Goal: Task Accomplishment & Management: Use online tool/utility

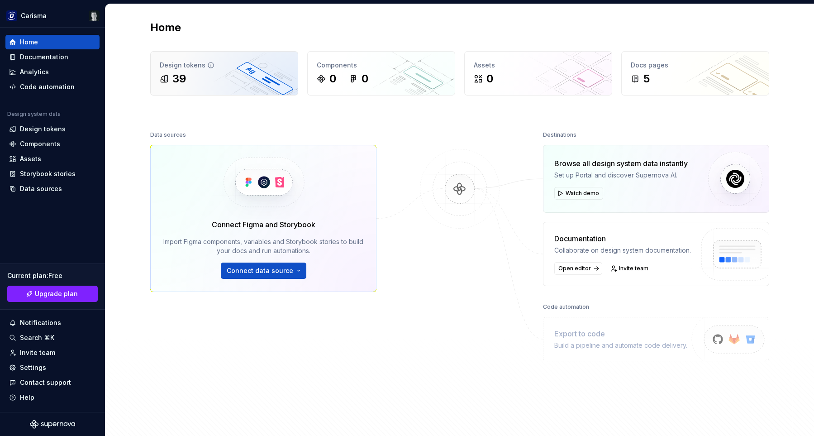
click at [218, 75] on div "39" at bounding box center [224, 79] width 129 height 14
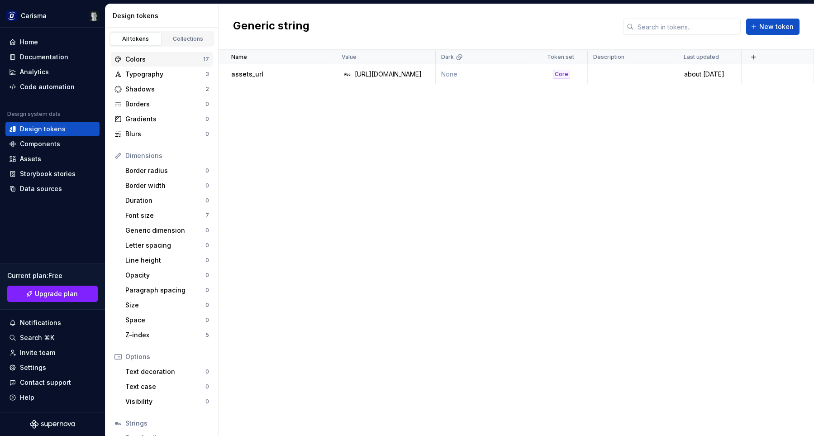
click at [160, 65] on div "Colors 17" at bounding box center [162, 59] width 102 height 14
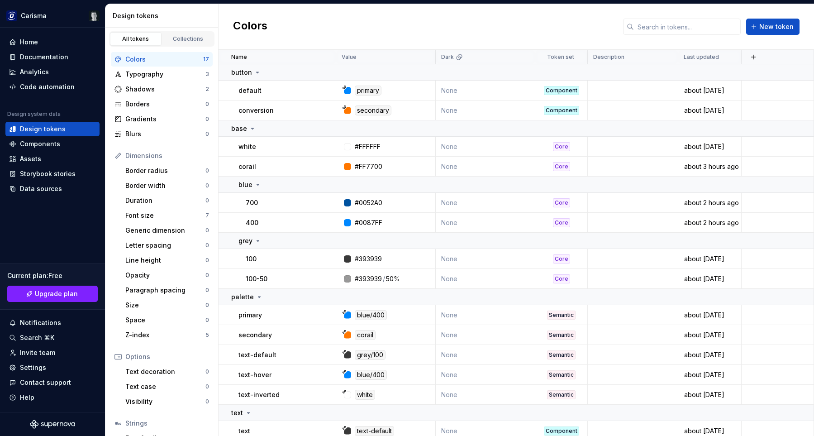
click at [565, 25] on div "Colors New token" at bounding box center [517, 27] width 596 height 46
click at [569, 24] on div "Colors New token" at bounding box center [517, 27] width 596 height 46
click at [770, 29] on span "New token" at bounding box center [777, 26] width 34 height 9
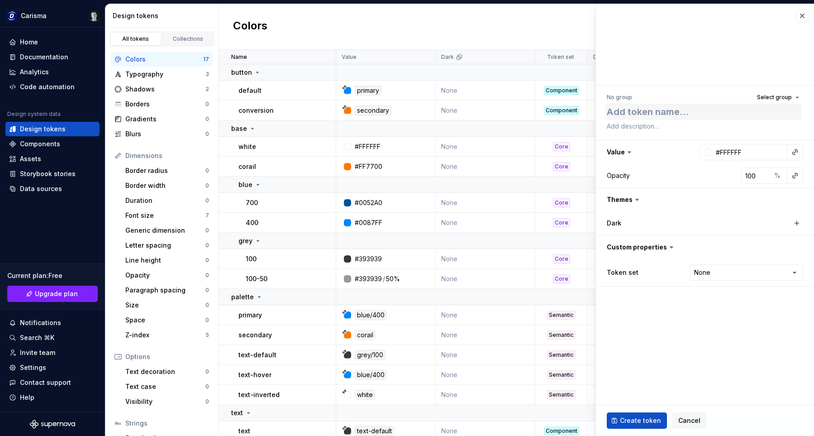
click at [669, 110] on textarea at bounding box center [703, 112] width 196 height 16
type textarea "*"
type textarea "g"
type textarea "*"
type textarea "gr"
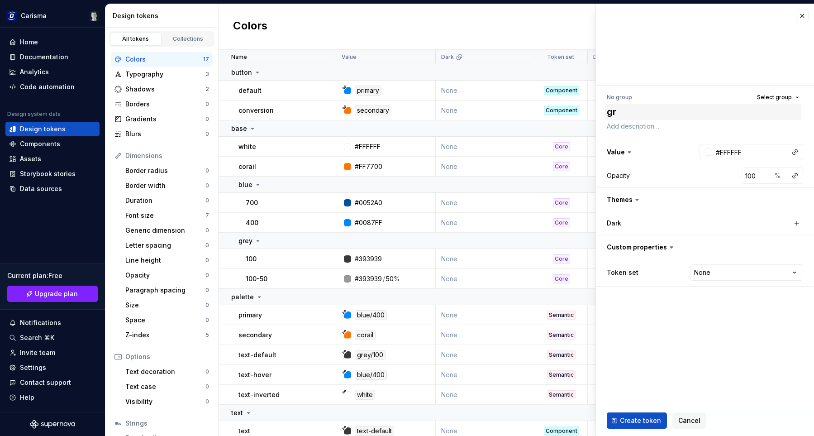
type textarea "*"
type textarea "gre"
type textarea "*"
type textarea "grey"
type textarea "*"
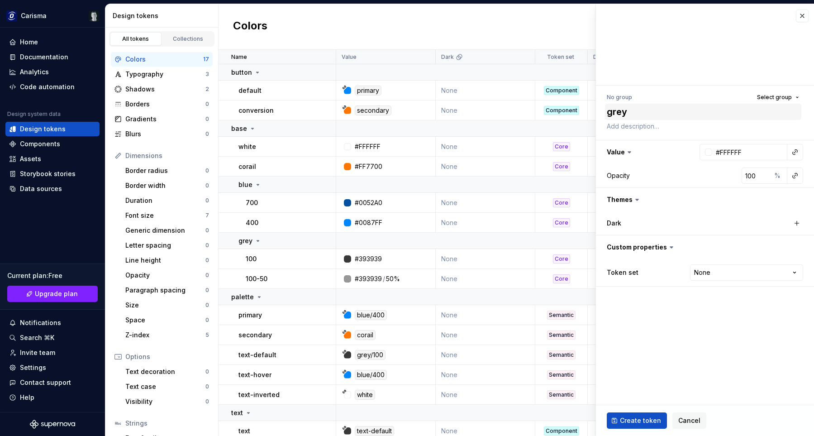
type textarea "grey-"
type textarea "*"
type textarea "grey"
click at [780, 97] on span "Select group" at bounding box center [774, 97] width 35 height 7
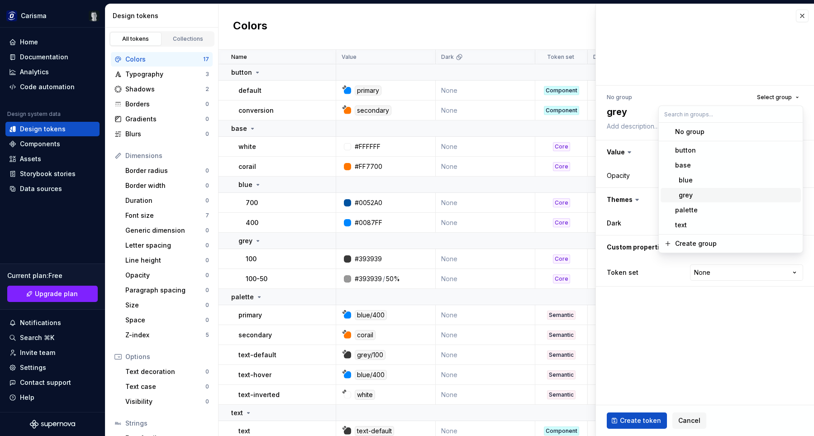
click at [710, 194] on div "grey" at bounding box center [736, 195] width 122 height 9
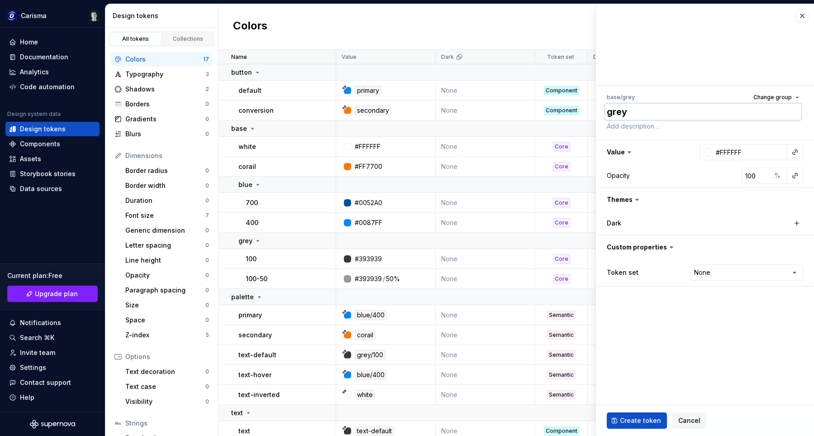
click at [655, 115] on textarea "grey" at bounding box center [703, 112] width 196 height 16
type textarea "*"
type textarea "5"
type textarea "*"
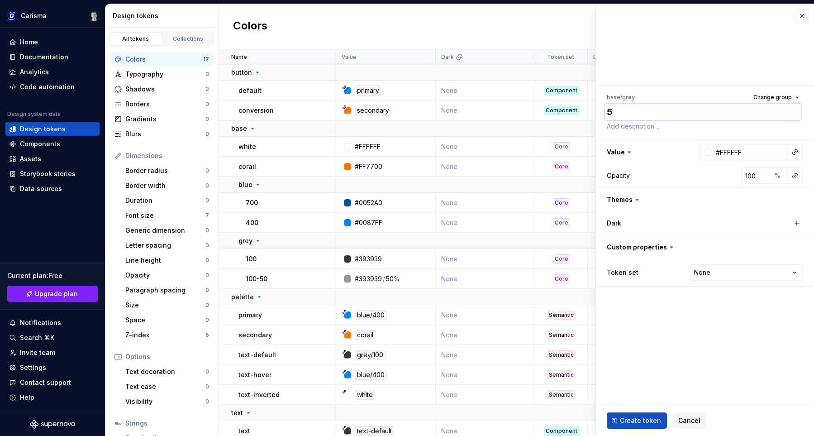
type textarea "50"
type textarea "*"
type textarea "500"
click at [652, 27] on div at bounding box center [705, 44] width 218 height 81
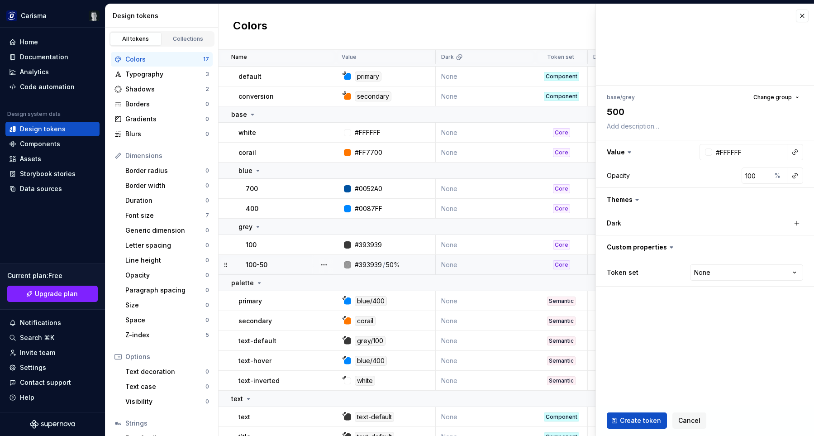
scroll to position [65, 0]
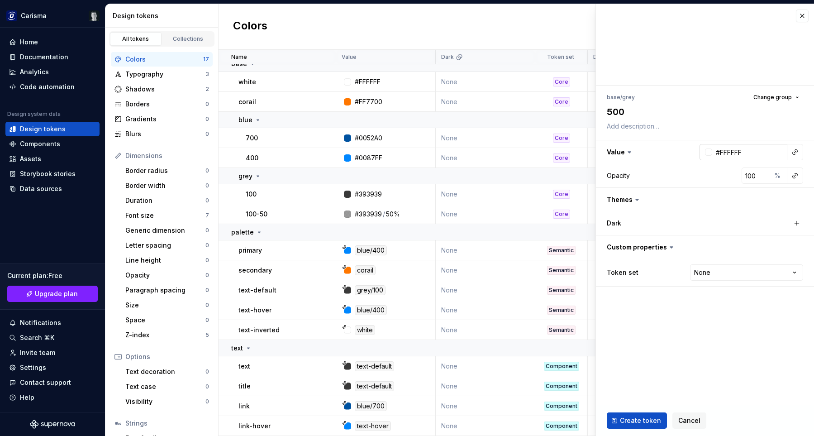
click at [714, 153] on input "#FFFFFF" at bounding box center [749, 152] width 75 height 16
click at [712, 152] on input "#FFFFFF" at bounding box center [749, 152] width 75 height 16
click at [703, 153] on div at bounding box center [706, 152] width 13 height 16
click at [712, 152] on input "#FFFFFF" at bounding box center [749, 152] width 75 height 16
type textarea "*"
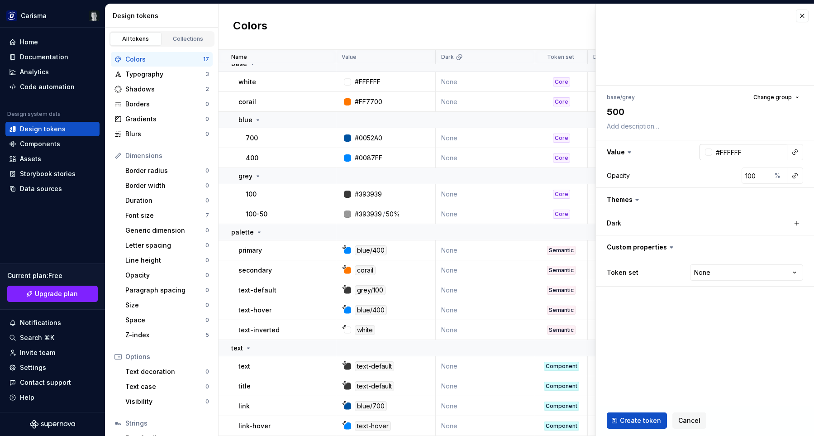
click at [708, 152] on div at bounding box center [708, 151] width 7 height 7
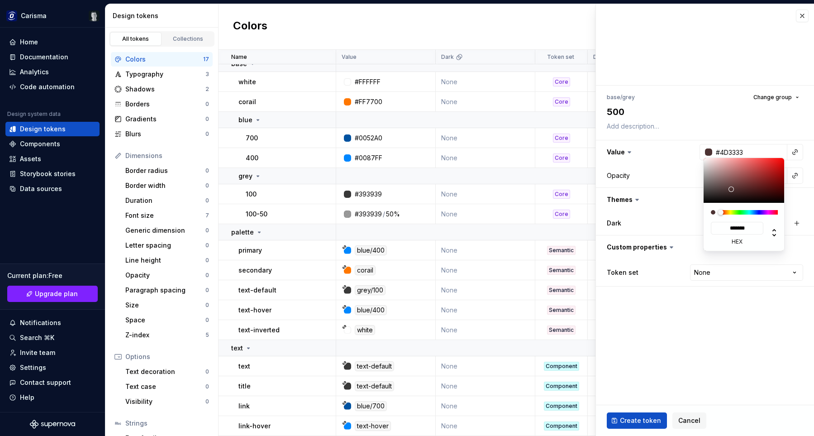
type input "#4D3333"
type input "*******"
type input "#624949"
type input "*******"
type input "#897878"
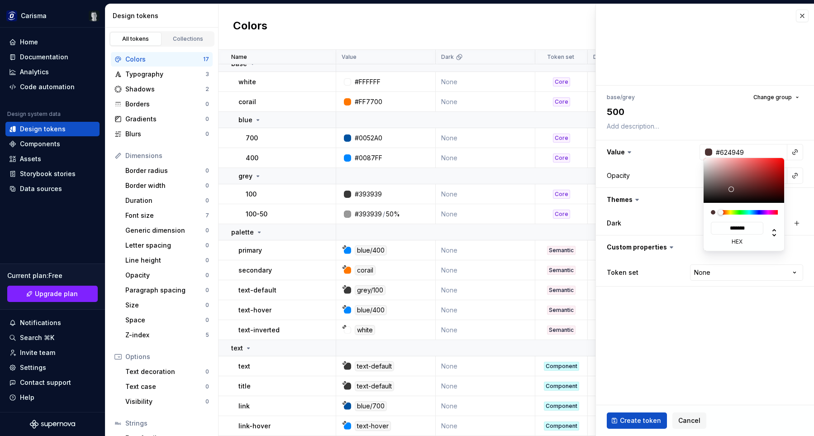
type input "*******"
type input "#8B7E7E"
type input "*******"
type input "#938B8B"
type input "*******"
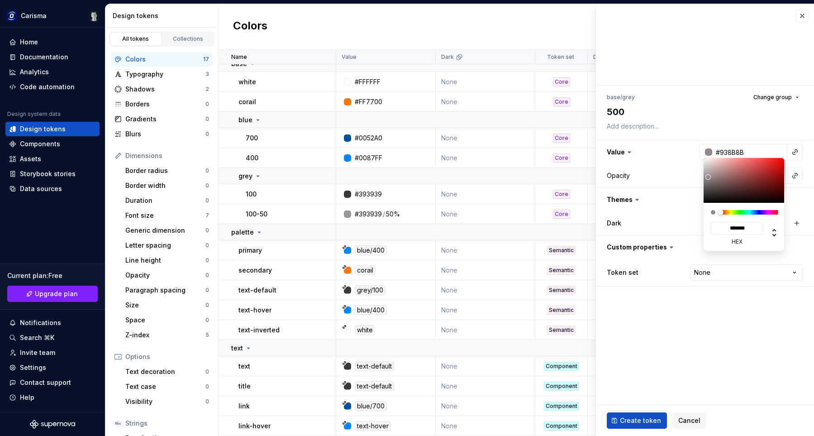
type input "#938C8C"
type input "*******"
type input "#8E8E8E"
type input "*******"
drag, startPoint x: 725, startPoint y: 186, endPoint x: 699, endPoint y: 178, distance: 26.9
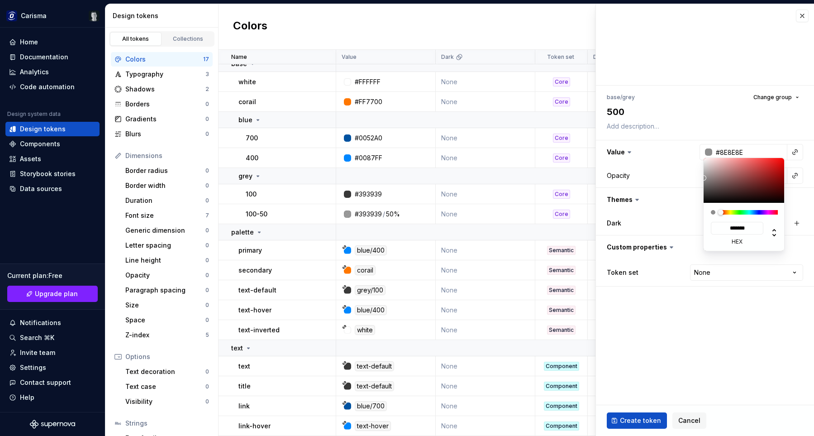
click at [704, 178] on div at bounding box center [744, 180] width 81 height 45
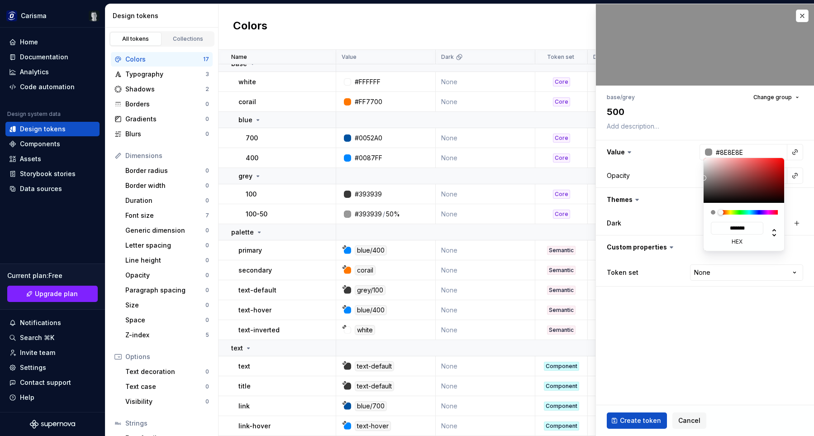
click at [735, 332] on html "Carisma Home Documentation Analytics Code automation Design system data Design …" at bounding box center [407, 218] width 814 height 436
click at [735, 331] on html "Carisma Home Documentation Analytics Code automation Design system data Design …" at bounding box center [407, 218] width 814 height 436
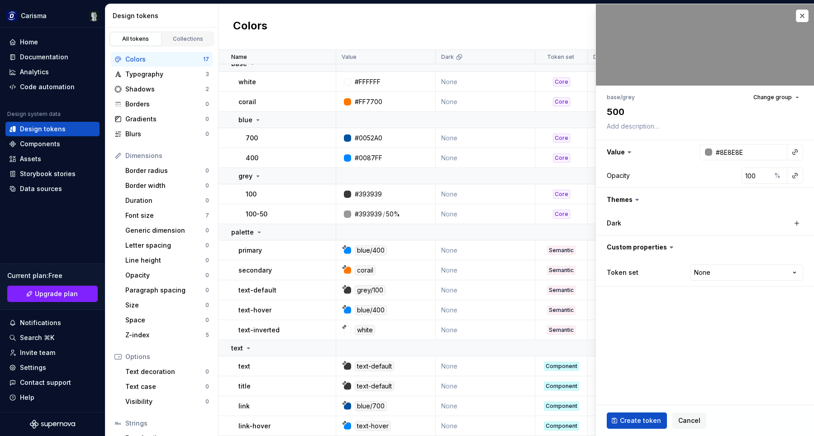
click at [679, 339] on fieldset "base / grey Change group 500 Value #8E8E8E Opacity 100 % Themes Dark Custom pro…" at bounding box center [705, 220] width 218 height 432
click at [712, 335] on fieldset "base / grey Change group 500 Value #8E8E8E Opacity 100 % Themes Dark Custom pro…" at bounding box center [705, 220] width 218 height 432
click at [636, 422] on span "Create token" at bounding box center [640, 420] width 41 height 9
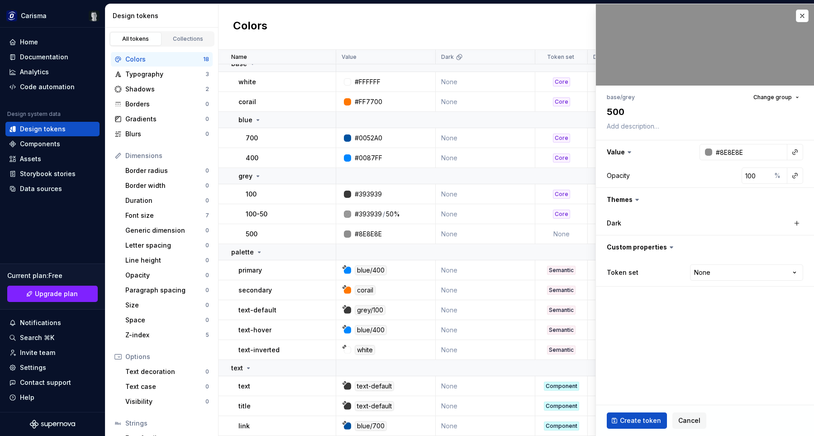
type textarea "*"
type input "#FFFFFF"
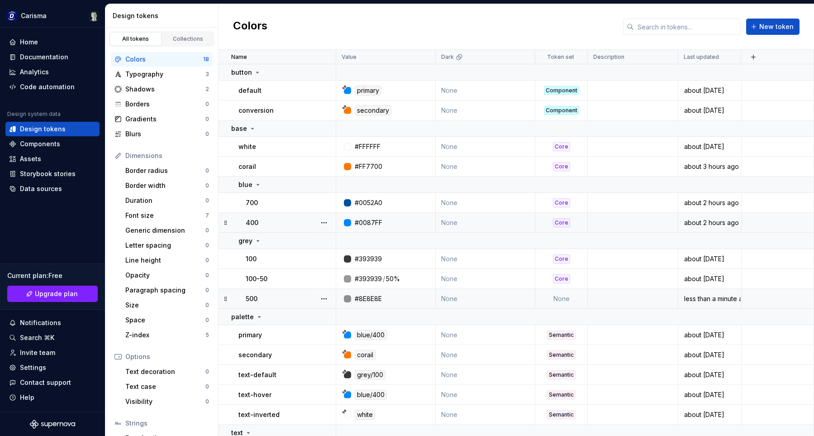
scroll to position [85, 0]
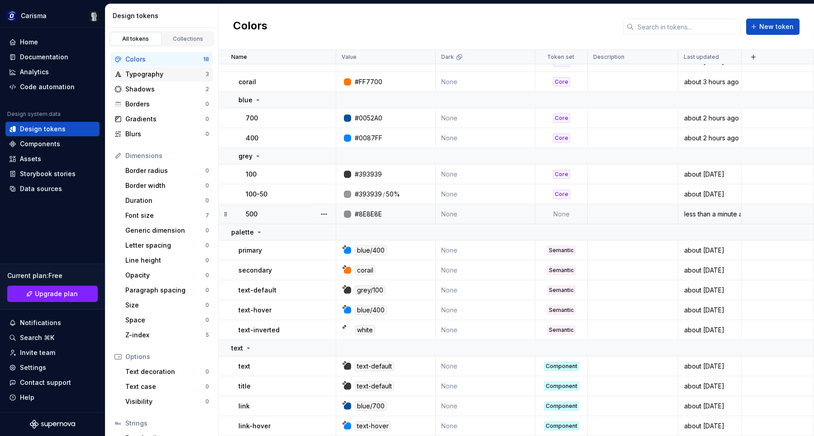
click at [164, 72] on div "Typography" at bounding box center [165, 74] width 80 height 9
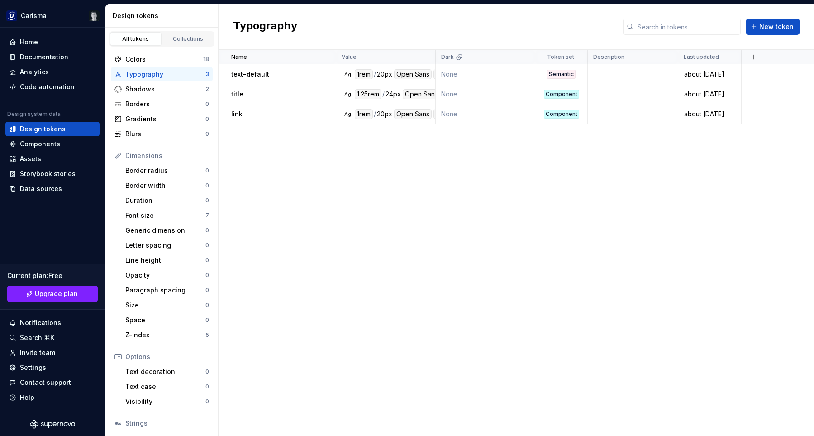
click at [521, 186] on div "Name Value Dark Token set Description Last updated text-default Ag 1rem / 20px …" at bounding box center [517, 243] width 596 height 386
click at [178, 90] on div "Shadows" at bounding box center [165, 89] width 80 height 9
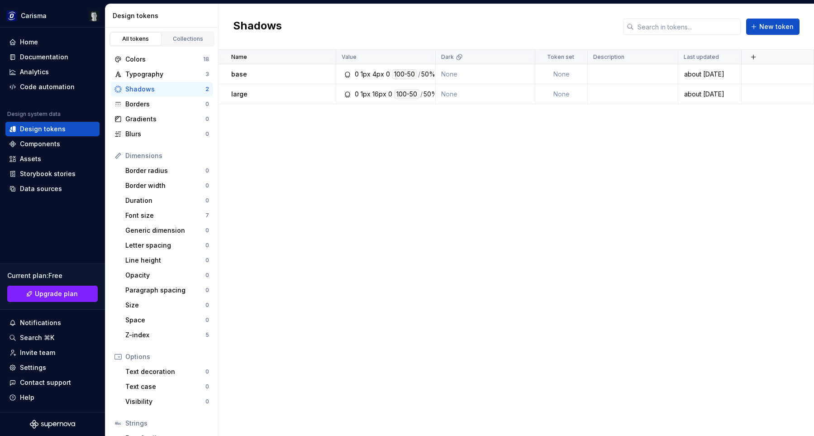
click at [393, 299] on div "Name Value Dark Token set Description Last updated base 0 1px 4px 0 100-50 / 50…" at bounding box center [517, 243] width 596 height 386
click at [435, 185] on div "Name Value Dark Token set Description Last updated base 0 1px 4px 0 100-50 / 50…" at bounding box center [517, 243] width 596 height 386
click at [275, 94] on div "large" at bounding box center [283, 94] width 104 height 9
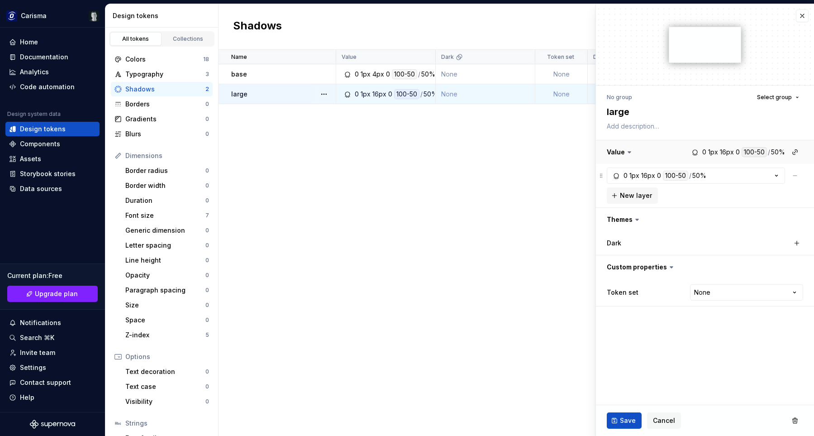
click at [730, 154] on button "button" at bounding box center [705, 152] width 218 height 24
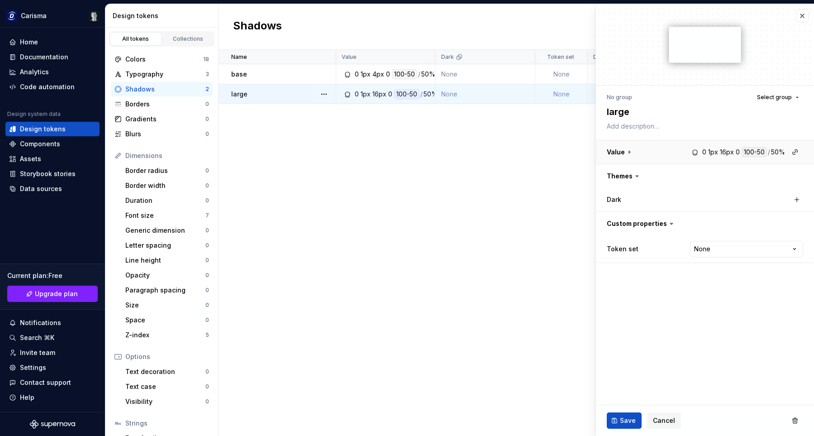
click at [730, 154] on button "button" at bounding box center [705, 152] width 218 height 24
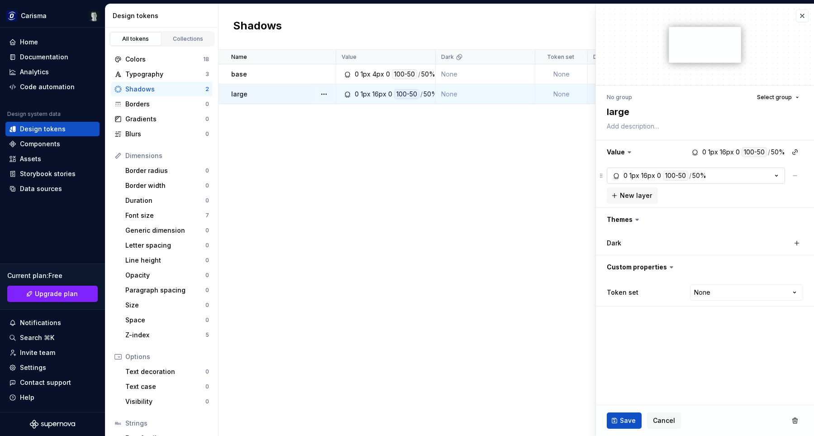
click at [655, 177] on div "16px" at bounding box center [648, 176] width 14 height 10
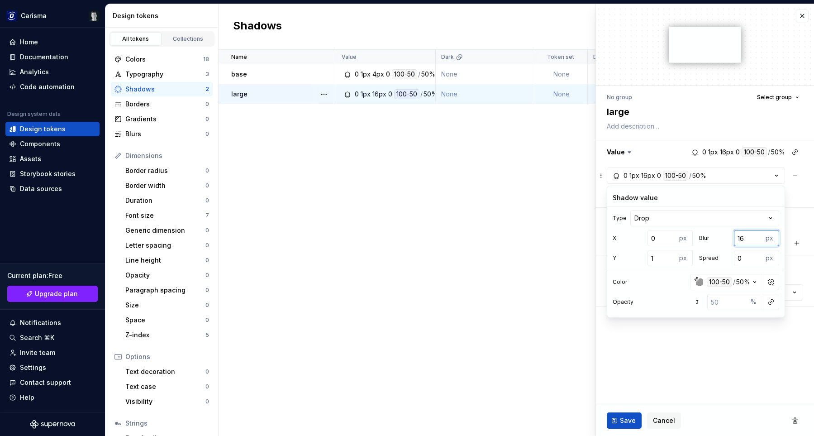
click at [741, 238] on input "16" at bounding box center [748, 238] width 29 height 16
type textarea "*"
type input "3"
type textarea "*"
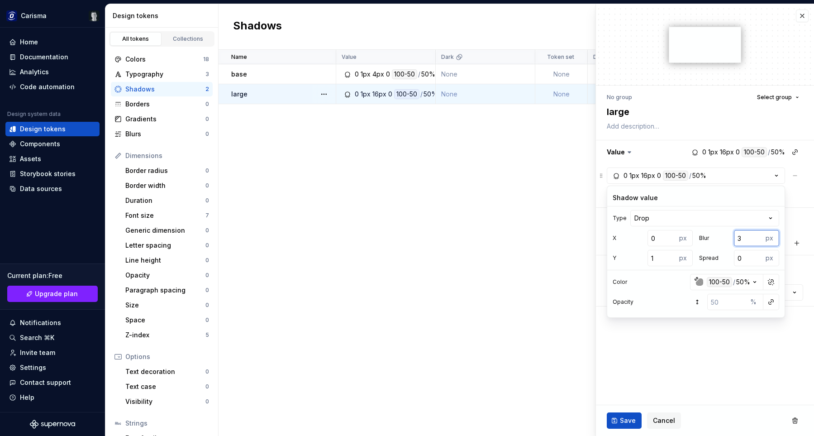
type input "32"
type textarea "*"
type input "3"
type textarea "*"
type input "1"
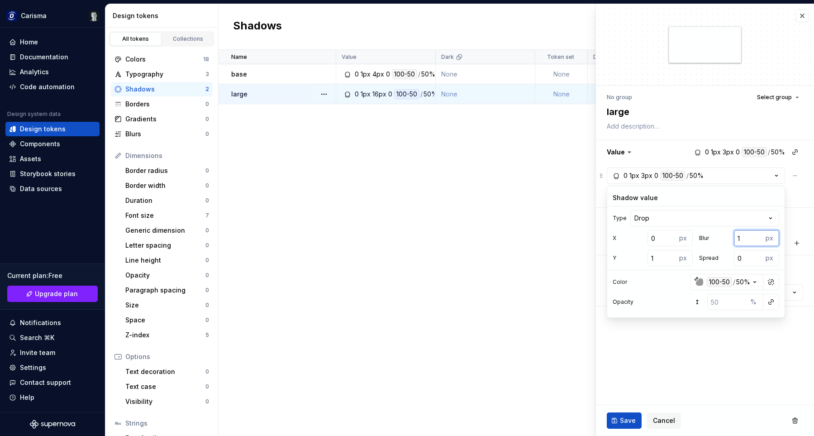
type textarea "*"
type input "16"
click at [722, 348] on fieldset "No group Select group large Value 0 1px 16px 0 100-50 / 50% 0 1px 16px 0 100-50…" at bounding box center [705, 220] width 218 height 432
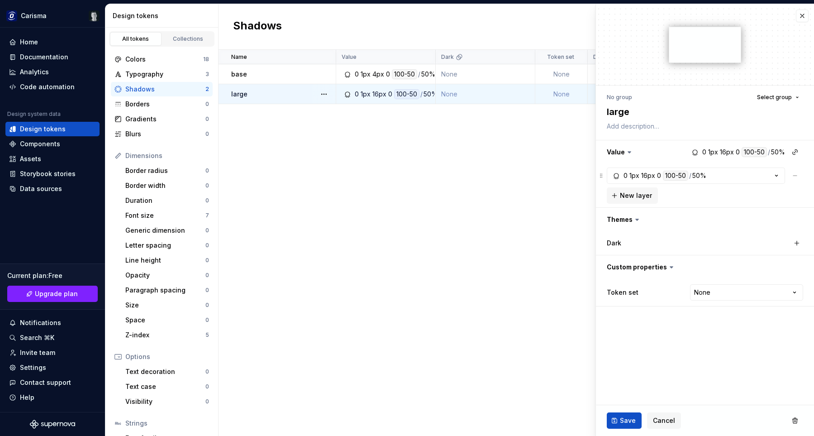
click at [722, 348] on fieldset "No group Select group large Value 0 1px 16px 0 100-50 / 50% 0 1px 16px 0 100-50…" at bounding box center [705, 220] width 218 height 432
click at [628, 418] on span "Save" at bounding box center [628, 420] width 16 height 9
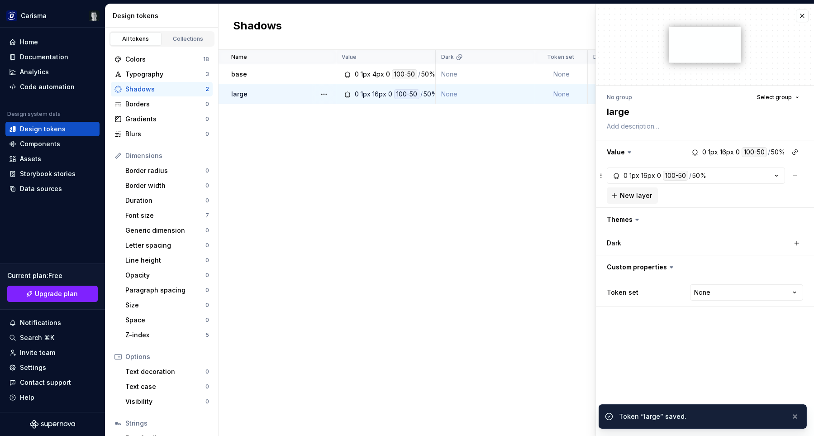
click at [340, 245] on div "Name Value Dark Token set Description Last updated base 0 1px 4px 0 100-50 / 50…" at bounding box center [517, 243] width 596 height 386
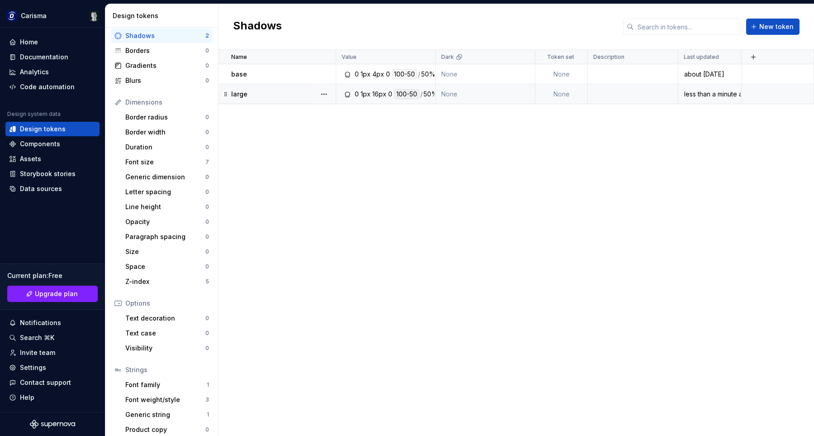
scroll to position [60, 0]
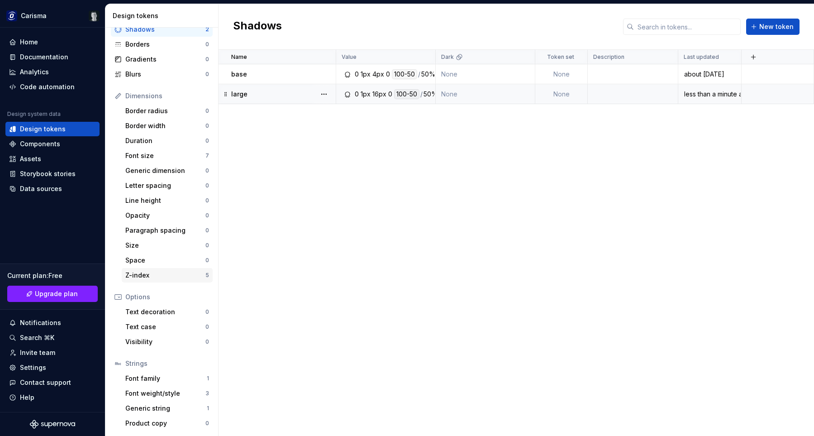
click at [163, 277] on div "Z-index" at bounding box center [165, 275] width 80 height 9
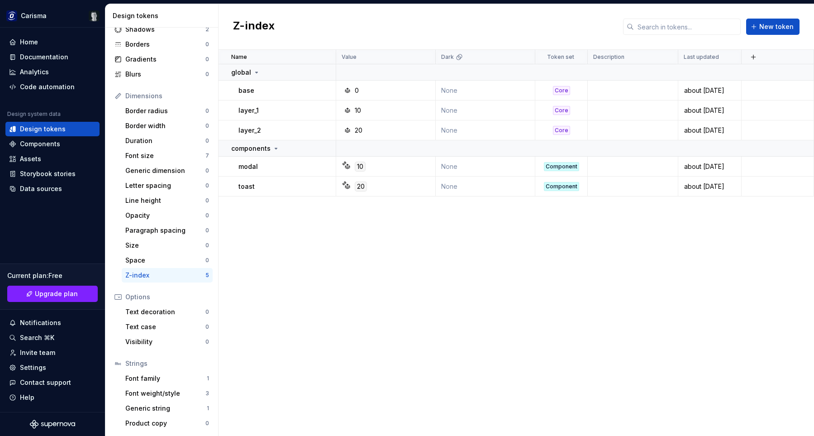
click at [372, 293] on div "Name Value Dark Token set Description Last updated global base 0 None Core abou…" at bounding box center [517, 243] width 596 height 386
click at [423, 259] on div "Name Value Dark Token set Description Last updated global base 0 None Core abou…" at bounding box center [517, 243] width 596 height 386
click at [493, 295] on div "Name Value Dark Token set Description Last updated global base 0 None Core abou…" at bounding box center [517, 243] width 596 height 386
click at [161, 409] on div "Generic string" at bounding box center [165, 408] width 81 height 9
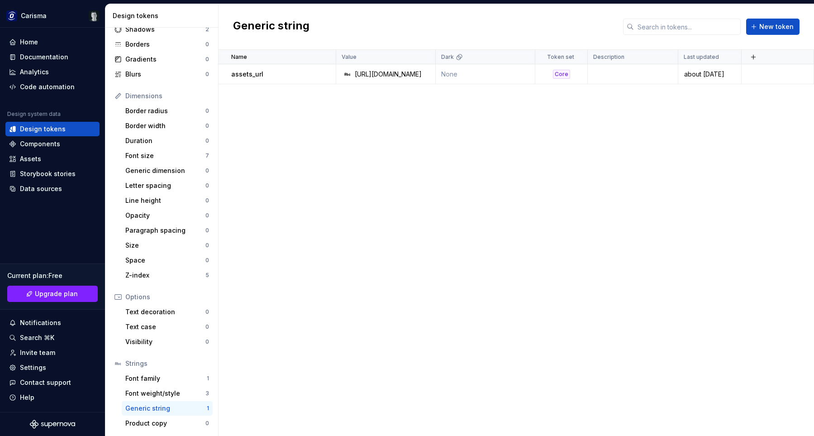
click at [405, 145] on div "Name Value Dark Token set Description Last updated assets_url [URL][DOMAIN_NAME…" at bounding box center [517, 243] width 596 height 386
click at [162, 397] on div "Font weight/style" at bounding box center [165, 393] width 80 height 9
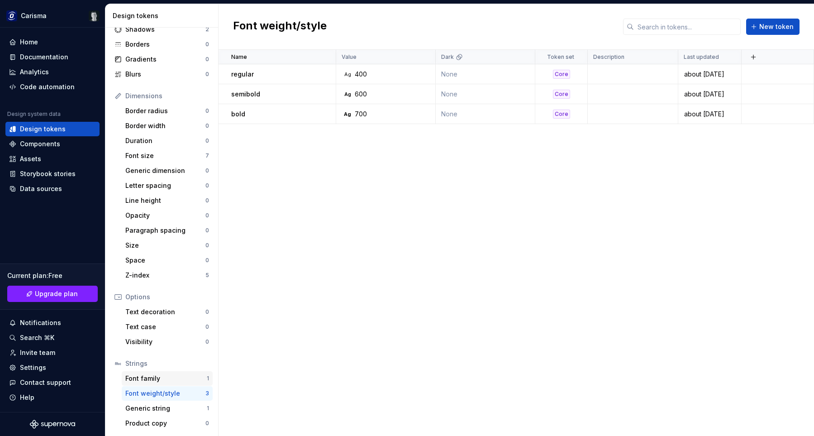
click at [160, 378] on div "Font family" at bounding box center [165, 378] width 81 height 9
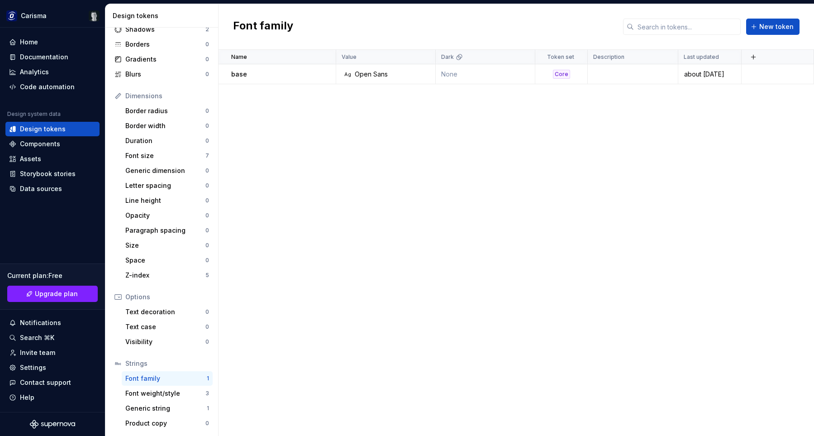
click at [418, 309] on div "Name Value Dark Token set Description Last updated base Ag Open Sans None Core …" at bounding box center [517, 243] width 596 height 386
click at [475, 225] on div "Name Value Dark Token set Description Last updated base Ag Open Sans None Core …" at bounding box center [517, 243] width 596 height 386
click at [51, 192] on div "Data sources" at bounding box center [41, 188] width 42 height 9
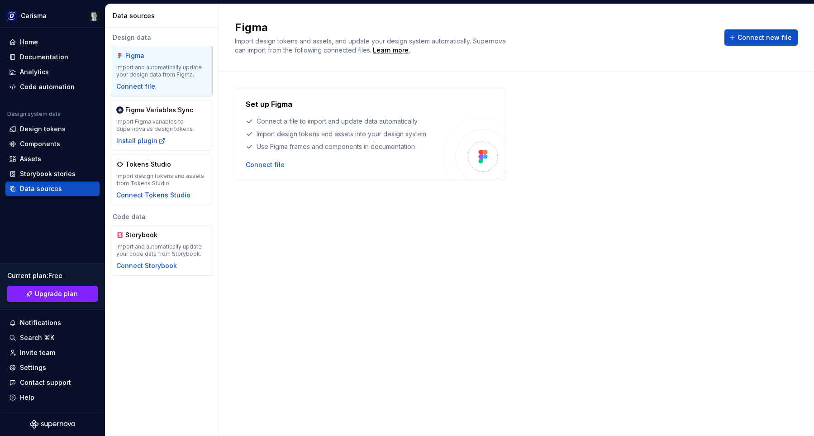
click at [713, 246] on div "Set up Figma Connect a file to import and update data automatically Import desi…" at bounding box center [516, 245] width 563 height 314
click at [613, 288] on div "Set up Figma Connect a file to import and update data automatically Import desi…" at bounding box center [516, 245] width 563 height 314
click at [549, 263] on div "Set up Figma Connect a file to import and update data automatically Import desi…" at bounding box center [516, 245] width 563 height 314
click at [510, 267] on div "Set up Figma Connect a file to import and update data automatically Import desi…" at bounding box center [516, 245] width 563 height 314
click at [143, 129] on div "Import Figma variables to Supernova as design tokens." at bounding box center [161, 125] width 91 height 14
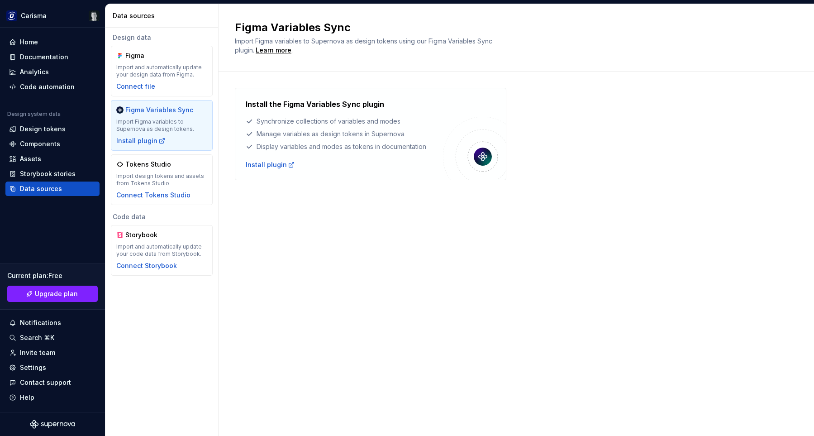
click at [555, 256] on div "Figma Variables Sync Import Figma variables to Supernova as design tokens using…" at bounding box center [517, 220] width 596 height 432
click at [482, 253] on div "Figma Variables Sync Import Figma variables to Supernova as design tokens using…" at bounding box center [517, 220] width 596 height 432
click at [578, 238] on div "Figma Variables Sync Import Figma variables to Supernova as design tokens using…" at bounding box center [517, 220] width 596 height 432
click at [314, 249] on div "Figma Variables Sync Import Figma variables to Supernova as design tokens using…" at bounding box center [517, 220] width 596 height 432
click at [314, 244] on div "Figma Variables Sync Import Figma variables to Supernova as design tokens using…" at bounding box center [517, 220] width 596 height 432
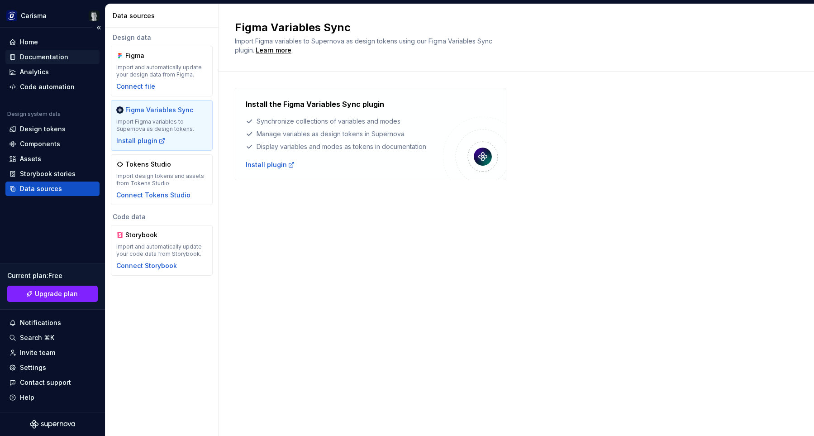
click at [63, 58] on div "Documentation" at bounding box center [44, 57] width 48 height 9
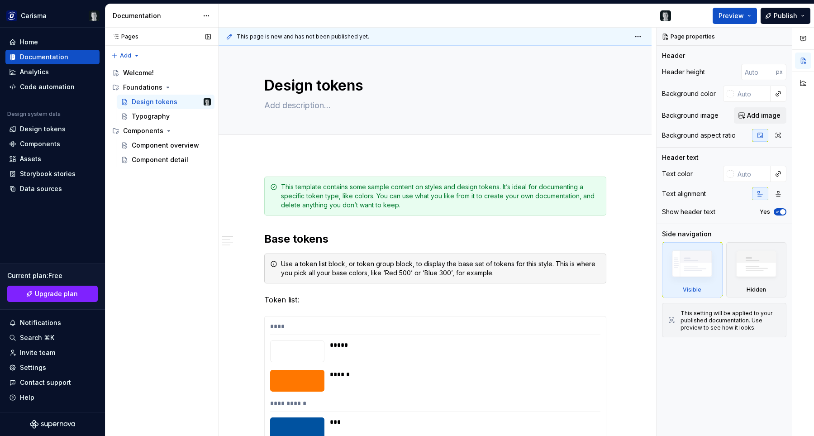
click at [191, 246] on div "Pages Pages Add Accessibility guide for tree Page tree. Navigate the tree with …" at bounding box center [161, 232] width 113 height 409
click at [40, 129] on div "Design tokens" at bounding box center [43, 128] width 46 height 9
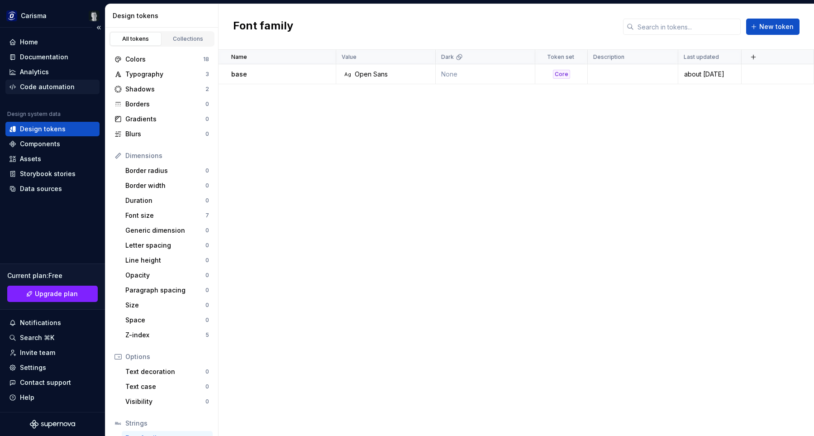
click at [53, 89] on div "Code automation" at bounding box center [47, 86] width 55 height 9
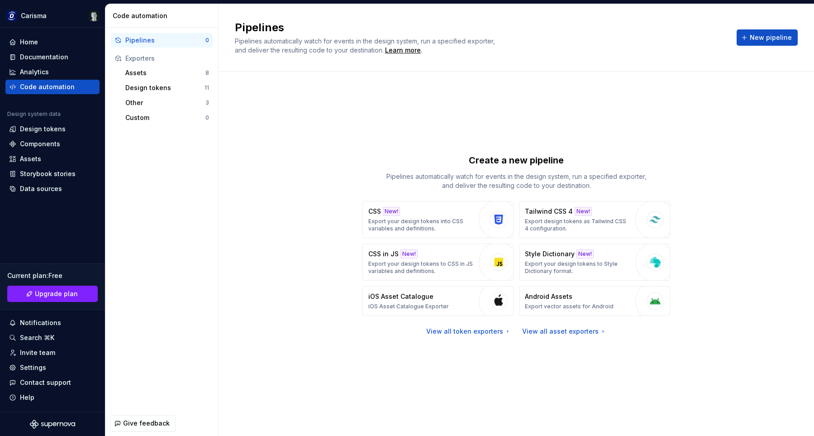
click at [757, 257] on div "Create a new pipeline Pipelines automatically watch for events in the design sy…" at bounding box center [516, 245] width 563 height 314
click at [740, 224] on div "Create a new pipeline Pipelines automatically watch for events in the design sy…" at bounding box center [516, 245] width 563 height 314
click at [427, 112] on div "Create a new pipeline Pipelines automatically watch for events in the design sy…" at bounding box center [516, 245] width 563 height 314
click at [422, 125] on div "Create a new pipeline Pipelines automatically watch for events in the design sy…" at bounding box center [516, 245] width 563 height 314
click at [462, 334] on div "View all token exporters" at bounding box center [468, 331] width 85 height 9
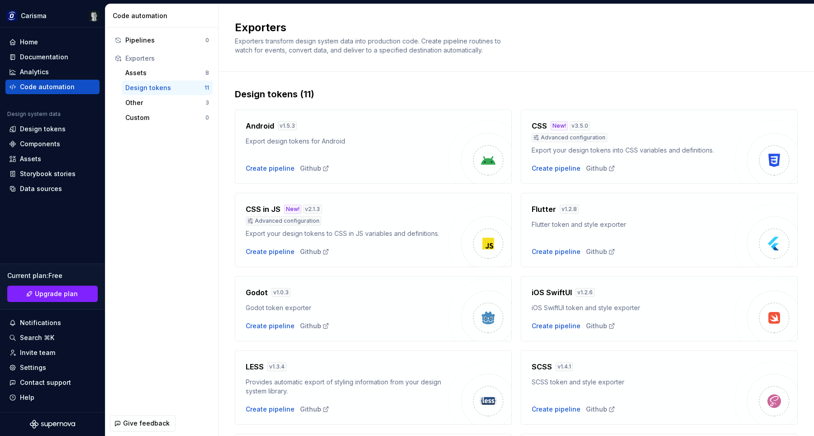
click at [174, 269] on div "Pipelines 0 Exporters Assets 8 Design tokens 11 Other 3 Custom 0" at bounding box center [161, 219] width 113 height 383
click at [509, 64] on div "Exporters Exporters transform design system data into production code. Create p…" at bounding box center [517, 37] width 596 height 67
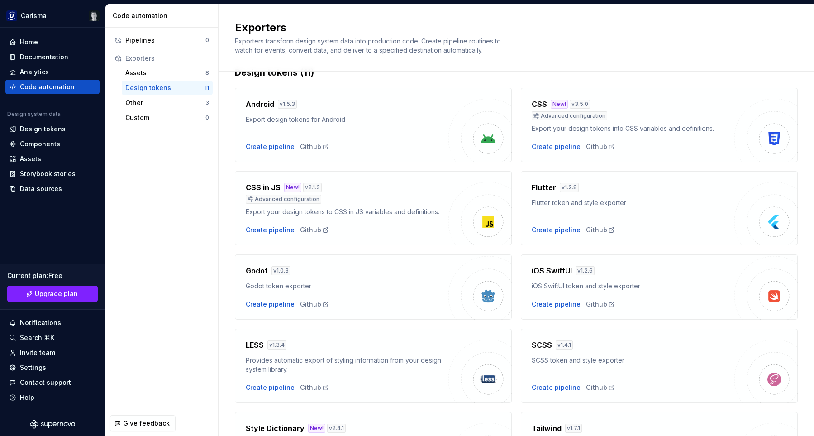
scroll to position [41, 0]
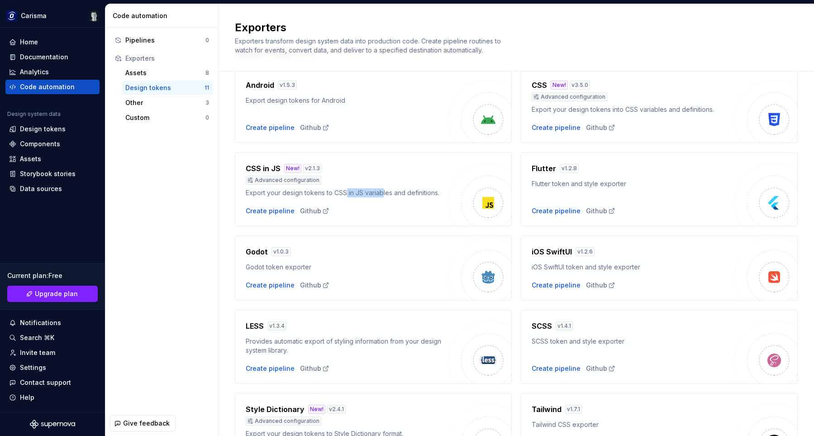
drag, startPoint x: 383, startPoint y: 193, endPoint x: 345, endPoint y: 191, distance: 38.5
click at [345, 191] on div "Export your design tokens to CSS in JS variables and definitions." at bounding box center [347, 192] width 203 height 9
click at [221, 217] on div "Design tokens (11) Android v 1.5.3 Export design tokens for Android Create pipe…" at bounding box center [517, 308] width 596 height 554
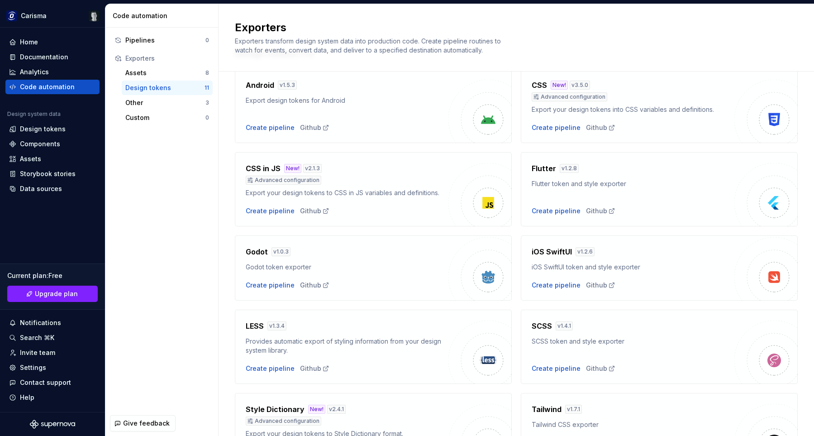
click at [174, 221] on div "Pipelines 0 Exporters Assets 8 Design tokens 11 Other 3 Custom 0" at bounding box center [161, 219] width 113 height 383
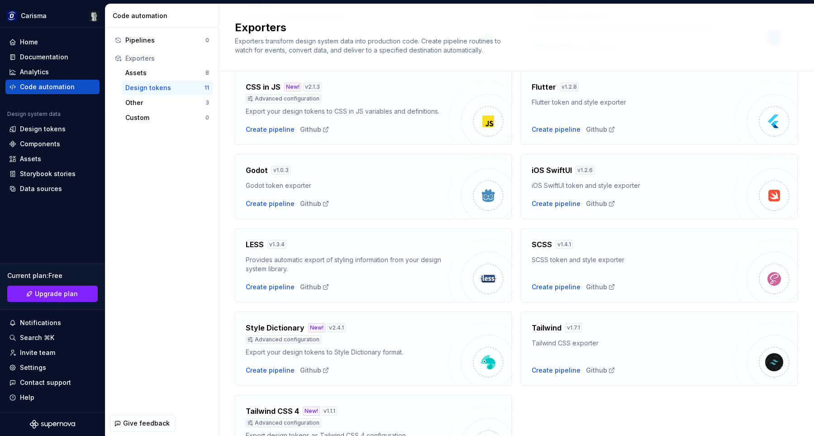
click at [206, 244] on div "Pipelines 0 Exporters Assets 8 Design tokens 11 Other 3 Custom 0" at bounding box center [161, 219] width 113 height 383
click at [176, 272] on div "Pipelines 0 Exporters Assets 8 Design tokens 11 Other 3 Custom 0" at bounding box center [161, 219] width 113 height 383
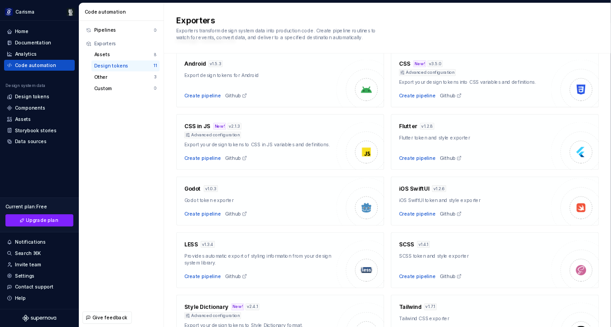
scroll to position [0, 0]
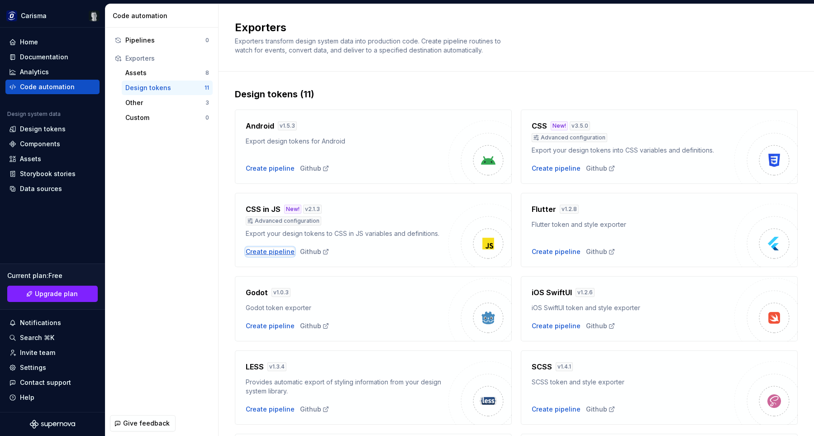
click at [268, 249] on div "Create pipeline" at bounding box center [270, 251] width 49 height 9
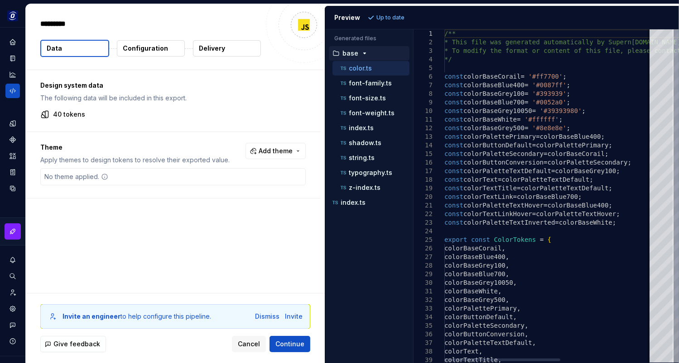
type textarea "*"
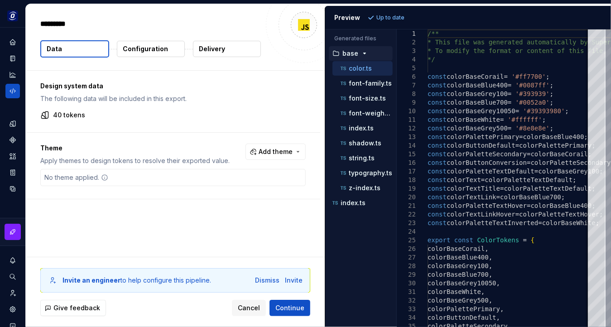
click at [137, 67] on div "********* Data Configuration Delivery" at bounding box center [175, 37] width 299 height 66
click at [134, 47] on p "Configuration" at bounding box center [145, 48] width 45 height 9
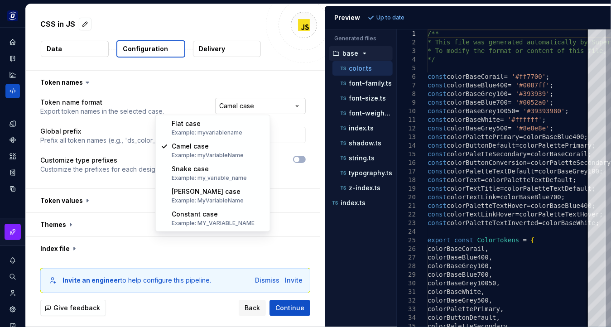
click at [237, 105] on html "**********" at bounding box center [305, 163] width 611 height 327
select select "*********"
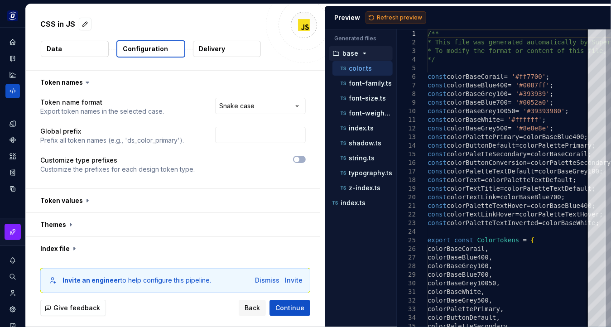
click at [380, 14] on button "Refresh preview" at bounding box center [395, 17] width 61 height 13
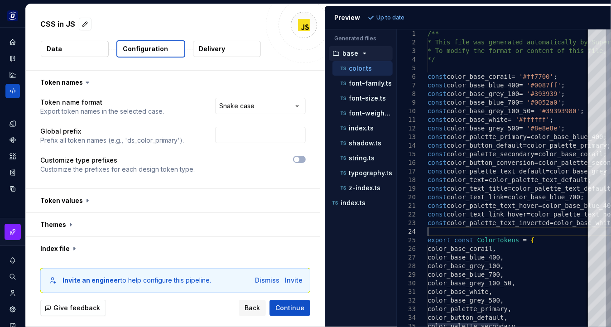
click at [485, 230] on div "const color_base_white = '#ffffff' ; const color_base_grey_500 = '#8e8e8e' ; co…" at bounding box center [613, 221] width 372 height 384
click at [271, 22] on div at bounding box center [304, 25] width 76 height 76
click at [297, 66] on div "CSS in JS Data Configuration Delivery" at bounding box center [175, 37] width 299 height 66
click at [312, 59] on div at bounding box center [304, 25] width 76 height 76
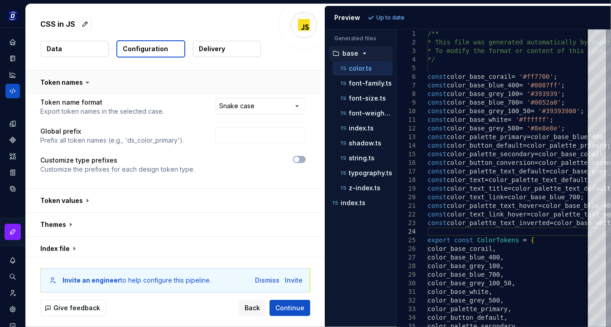
scroll to position [75, 0]
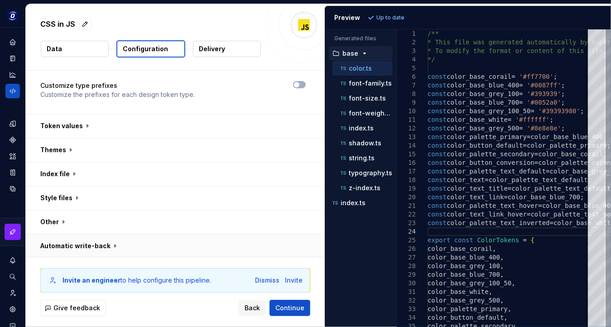
click at [143, 249] on button "button" at bounding box center [173, 246] width 294 height 24
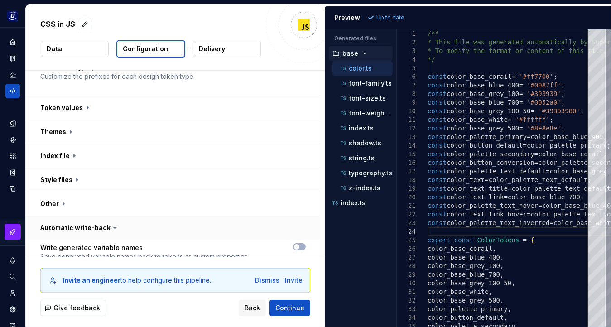
scroll to position [110, 0]
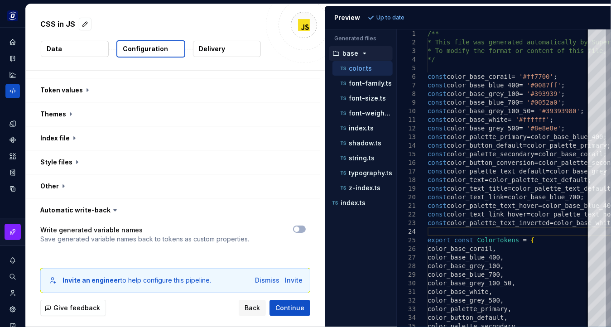
click at [224, 51] on p "Delivery" at bounding box center [212, 48] width 26 height 9
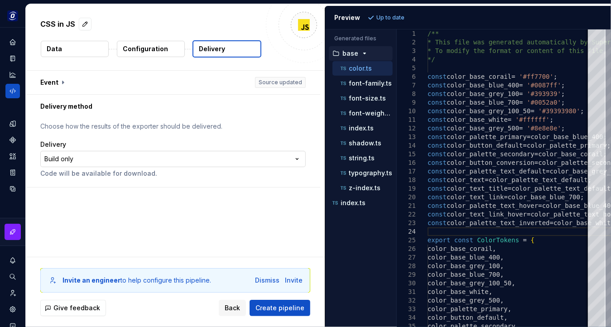
click at [129, 161] on html "**********" at bounding box center [305, 163] width 611 height 327
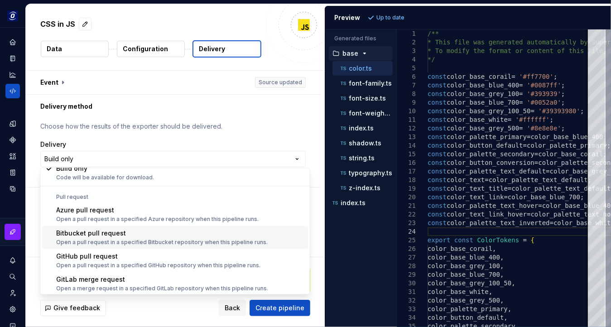
scroll to position [25, 0]
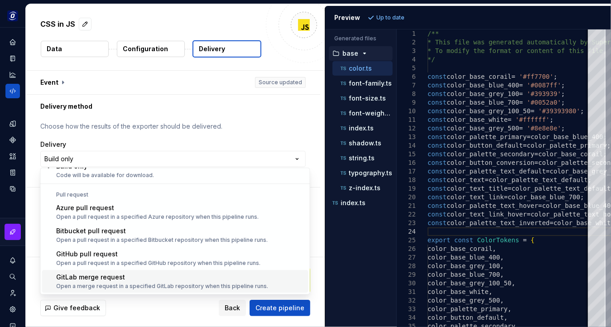
select select "******"
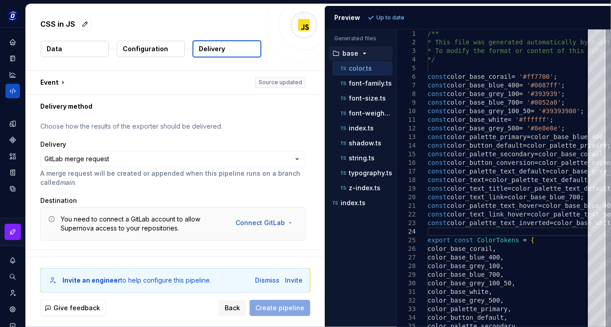
scroll to position [16, 0]
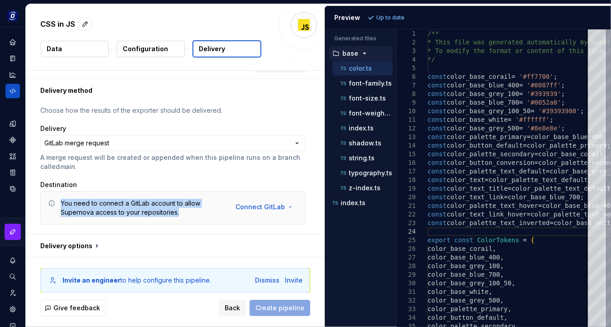
drag, startPoint x: 61, startPoint y: 204, endPoint x: 187, endPoint y: 213, distance: 126.6
click at [187, 213] on div "You need to connect a GitLab account to allow Supernova access to your reposito…" at bounding box center [142, 208] width 163 height 18
click at [187, 216] on div "You need to connect a GitLab account to allow Supernova access to your reposito…" at bounding box center [142, 208] width 163 height 18
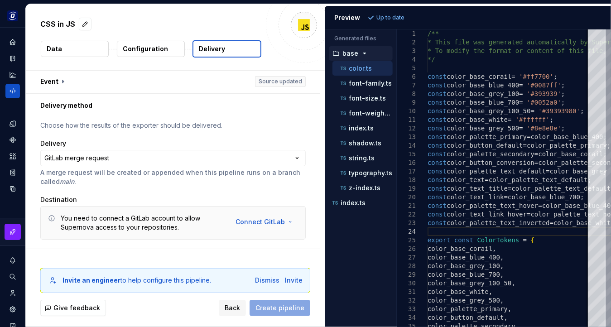
scroll to position [0, 0]
click at [234, 312] on button "Back" at bounding box center [232, 308] width 27 height 16
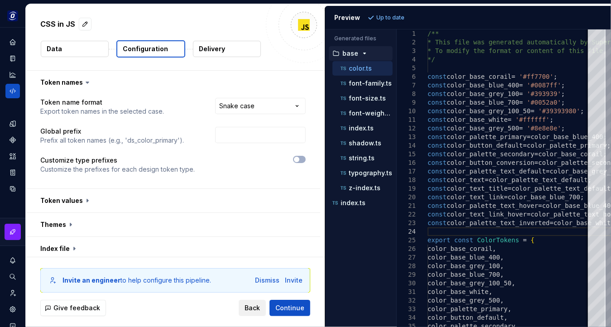
click at [252, 311] on span "Back" at bounding box center [251, 307] width 15 height 9
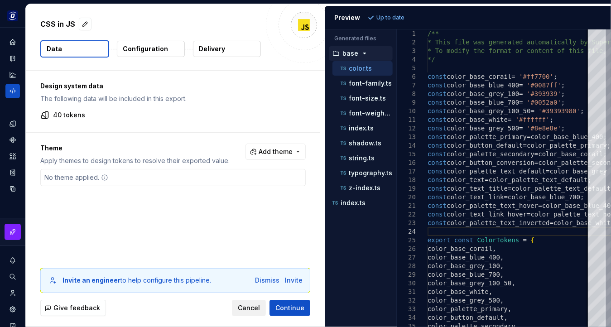
click at [250, 310] on span "Cancel" at bounding box center [249, 307] width 22 height 9
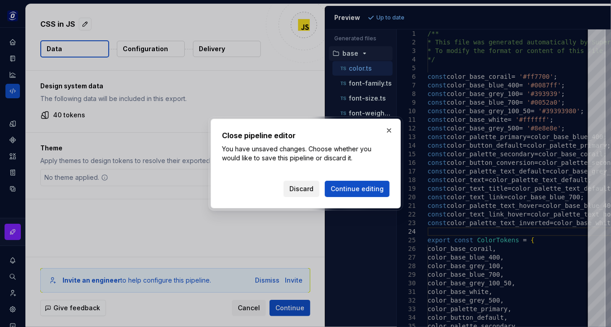
click at [297, 186] on span "Discard" at bounding box center [301, 188] width 24 height 9
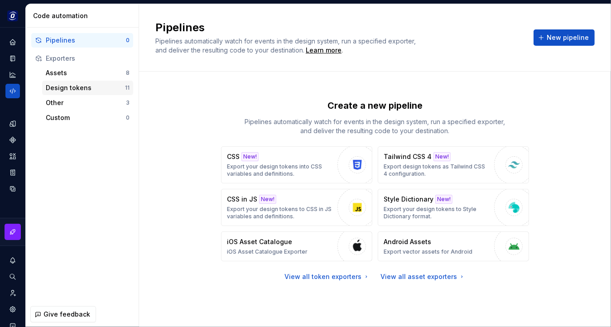
click at [77, 85] on div "Design tokens" at bounding box center [85, 87] width 79 height 9
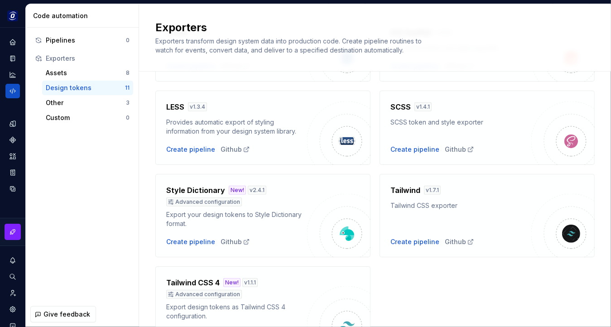
scroll to position [285, 0]
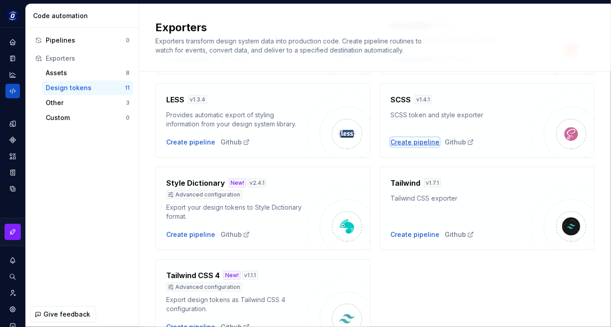
click at [421, 141] on div "Create pipeline" at bounding box center [414, 142] width 49 height 9
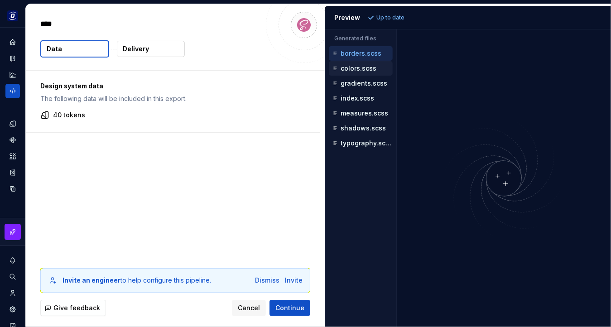
click at [361, 67] on p "colors.scss" at bounding box center [358, 68] width 36 height 7
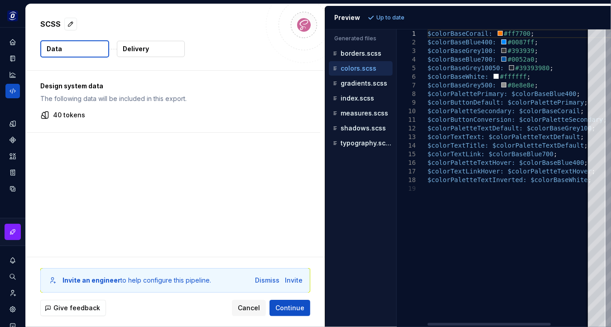
click at [454, 39] on div "$colorBaseCorail: #ff7700 ; $colorBaseBlue400: #0087ff ; $colorBaseGrey100: #39…" at bounding box center [534, 177] width 215 height 297
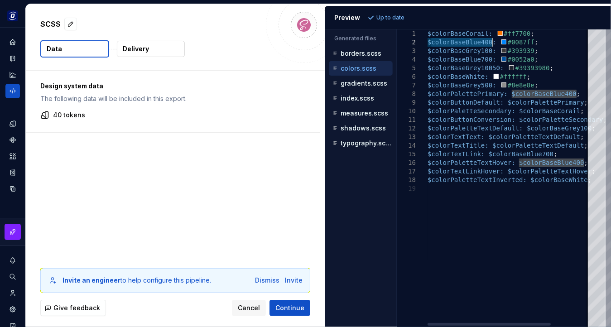
click at [536, 40] on div "$colorBaseCorail: #ff7700 ; $colorBaseBlue400: #0087ff ; $colorBaseGrey100: #39…" at bounding box center [534, 177] width 215 height 297
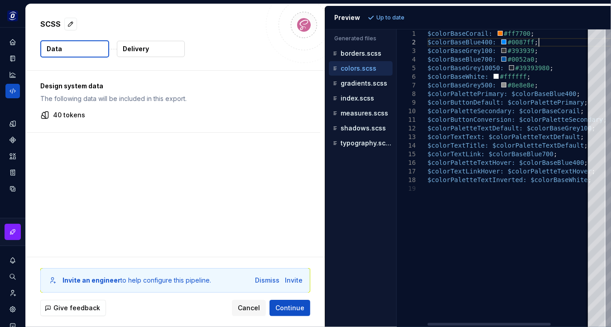
click at [450, 43] on div "$colorBaseCorail: #ff7700 ; $colorBaseBlue400: #0087ff ; $colorBaseGrey100: #39…" at bounding box center [534, 177] width 215 height 297
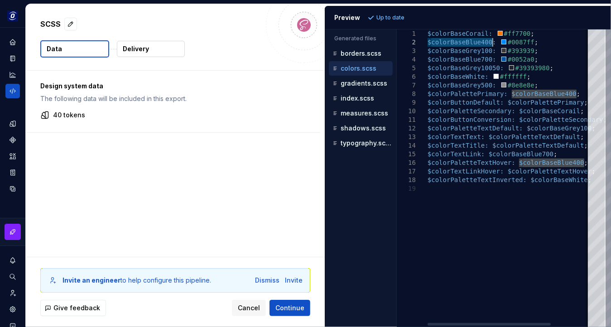
click at [457, 54] on div "$colorBaseCorail: #ff7700 ; $colorBaseBlue400: #0087ff ; $colorBaseGrey100: #39…" at bounding box center [534, 177] width 215 height 297
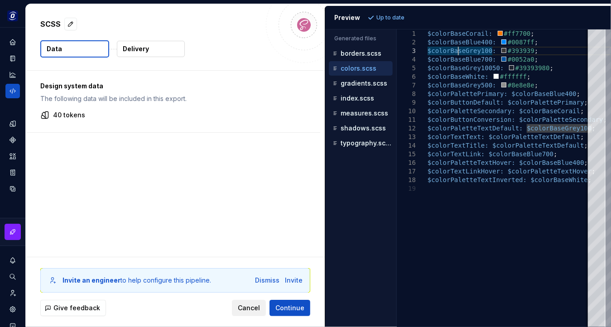
click at [253, 309] on span "Cancel" at bounding box center [249, 307] width 22 height 9
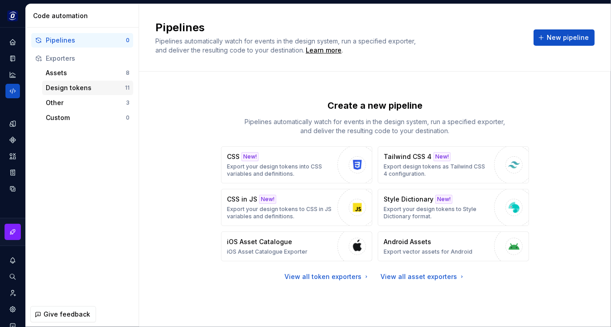
click at [88, 87] on div "Design tokens" at bounding box center [85, 87] width 79 height 9
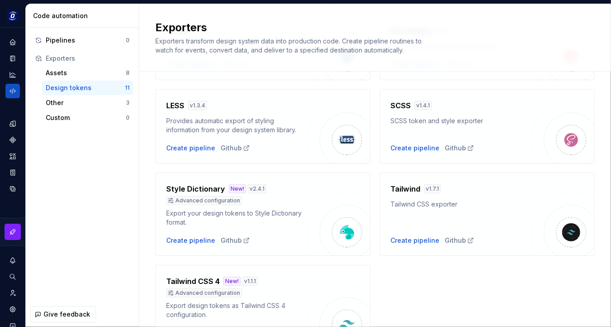
scroll to position [326, 0]
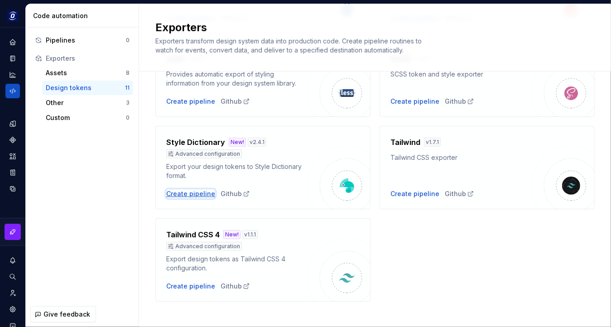
click at [194, 193] on div "Create pipeline" at bounding box center [190, 193] width 49 height 9
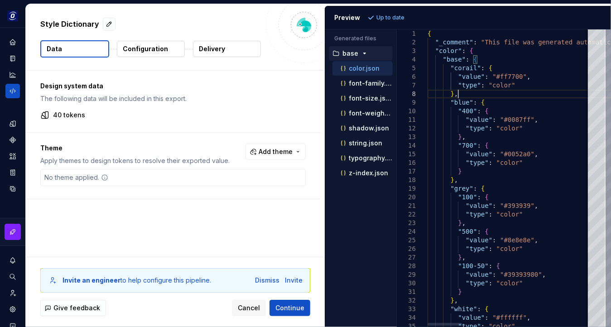
click at [141, 55] on button "Configuration" at bounding box center [151, 49] width 68 height 16
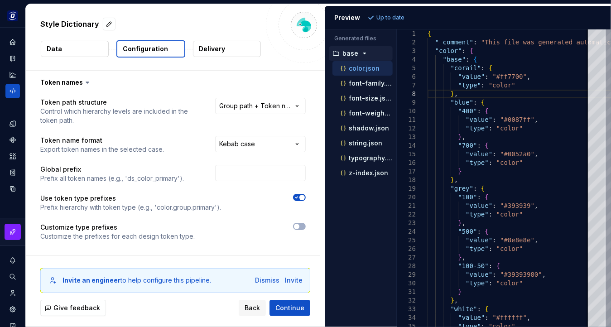
click at [153, 49] on p "Configuration" at bounding box center [145, 48] width 45 height 9
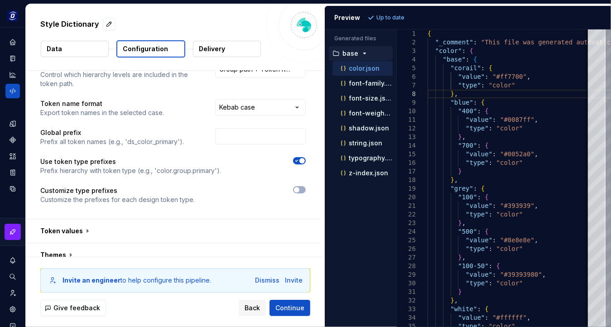
scroll to position [94, 0]
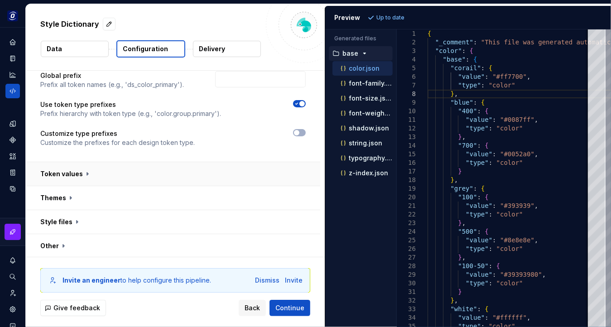
click at [116, 181] on button "button" at bounding box center [173, 174] width 294 height 24
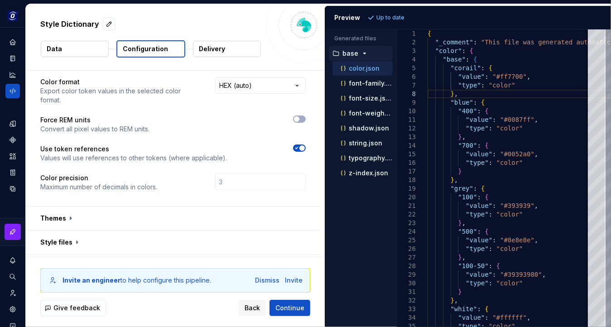
scroll to position [217, 0]
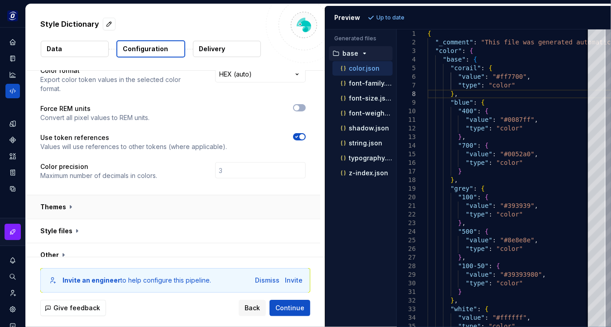
click at [171, 199] on button "button" at bounding box center [173, 207] width 294 height 24
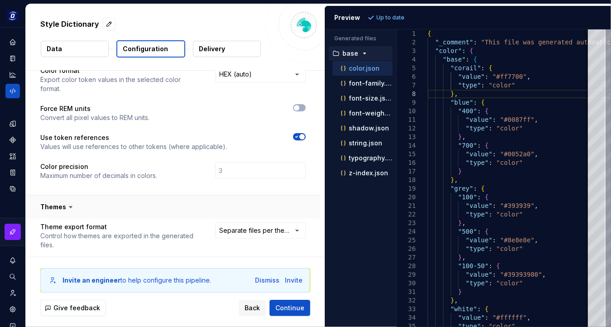
click at [171, 199] on button "button" at bounding box center [173, 207] width 294 height 24
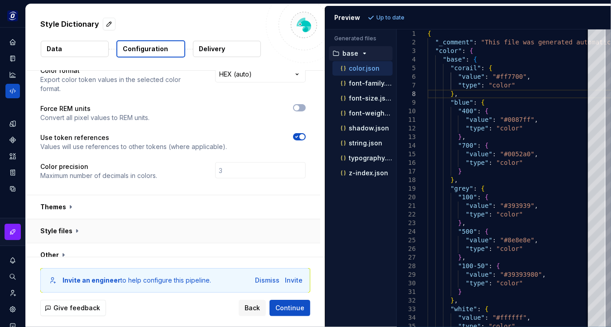
click at [144, 221] on button "button" at bounding box center [173, 231] width 294 height 24
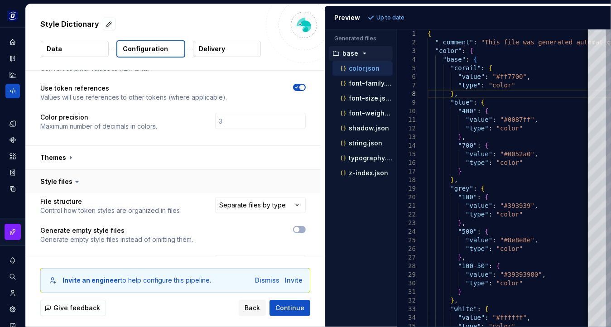
scroll to position [339, 0]
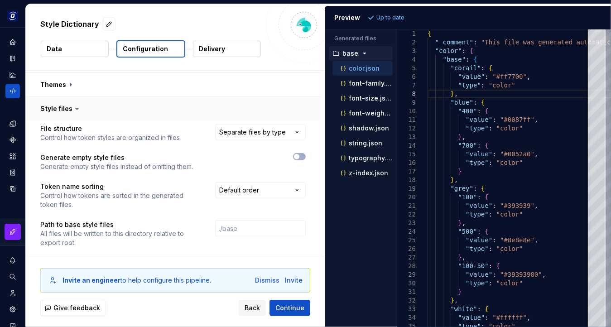
click at [169, 103] on button "button" at bounding box center [173, 109] width 294 height 24
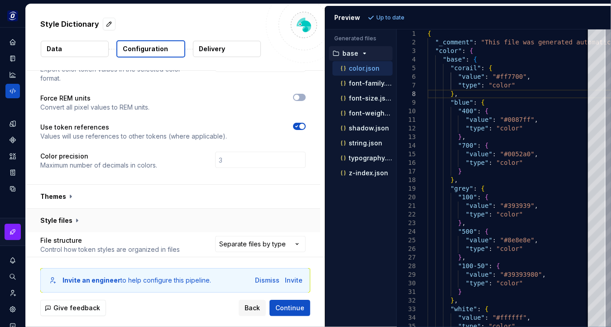
scroll to position [217, 0]
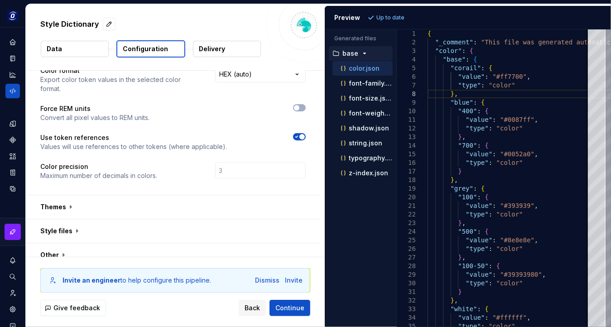
click at [148, 258] on div "Invite an engineer to help configure this pipeline. Dismiss Invite Give feedbac…" at bounding box center [175, 292] width 299 height 70
click at [152, 249] on button "button" at bounding box center [173, 255] width 294 height 24
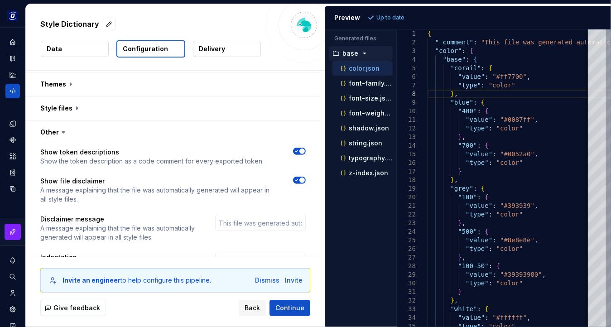
scroll to position [367, 0]
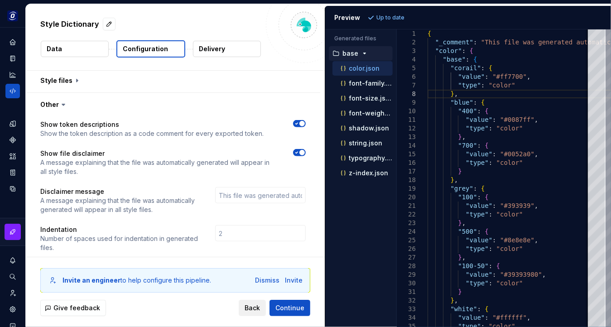
click at [258, 306] on span "Back" at bounding box center [251, 307] width 15 height 9
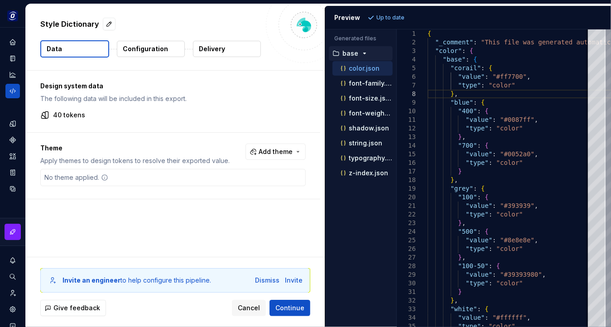
click at [272, 24] on div at bounding box center [304, 25] width 76 height 76
click at [11, 46] on icon "Home" at bounding box center [13, 42] width 8 height 8
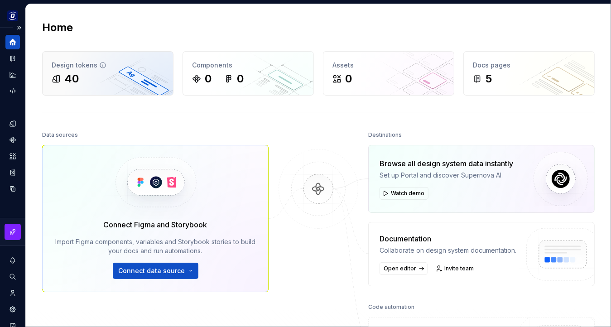
click at [118, 88] on div "Design tokens 40" at bounding box center [108, 73] width 130 height 43
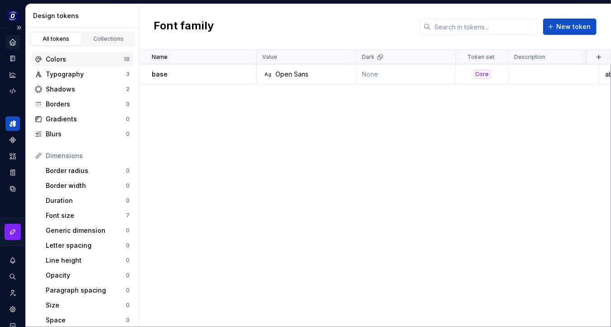
click at [93, 65] on div "Colors 18" at bounding box center [82, 59] width 102 height 14
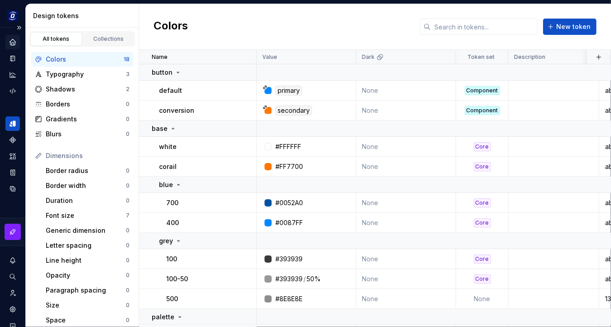
click at [330, 31] on div "Colors New token" at bounding box center [375, 27] width 472 height 46
click at [330, 32] on div "Colors New token" at bounding box center [375, 27] width 472 height 46
click at [10, 48] on div "Home" at bounding box center [12, 42] width 14 height 14
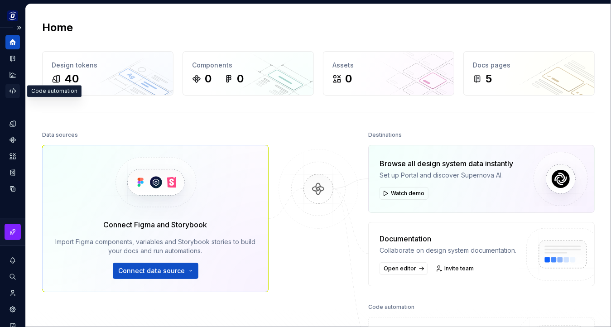
click at [15, 92] on icon "Code automation" at bounding box center [13, 90] width 6 height 5
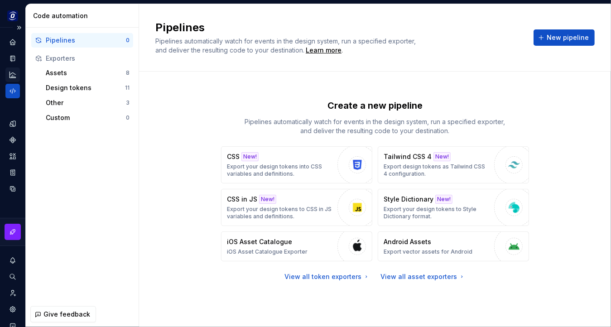
click at [10, 76] on icon "Analytics" at bounding box center [13, 75] width 8 height 8
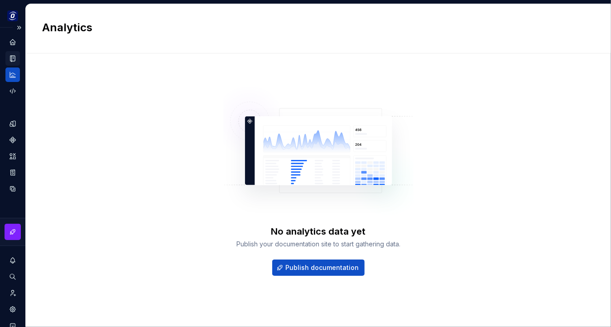
click at [10, 60] on icon "Documentation" at bounding box center [13, 58] width 8 height 8
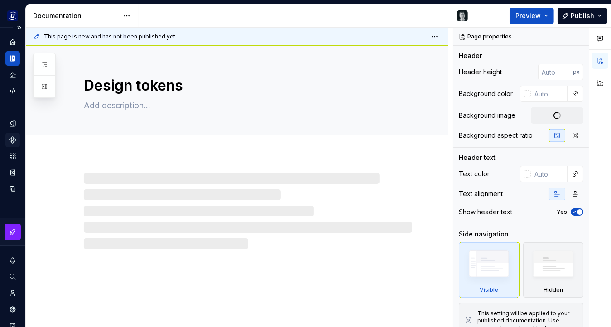
click at [12, 144] on div "Components" at bounding box center [12, 140] width 14 height 14
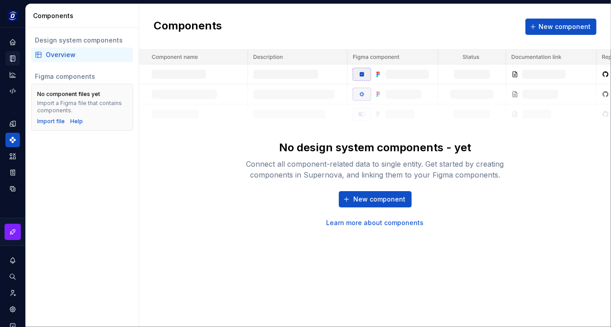
click at [258, 203] on div "New component Learn more about components" at bounding box center [375, 209] width 290 height 36
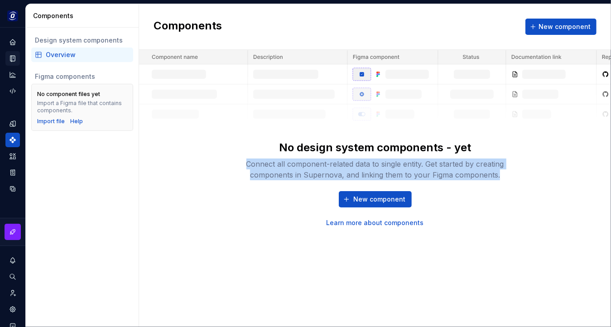
drag, startPoint x: 240, startPoint y: 163, endPoint x: 507, endPoint y: 180, distance: 266.7
click at [507, 180] on div "Connect all component-related data to single entity. Get started by creating co…" at bounding box center [375, 169] width 290 height 22
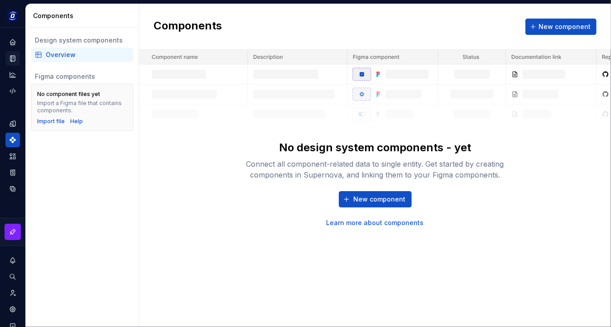
click at [507, 180] on div "Connect all component-related data to single entity. Get started by creating co…" at bounding box center [375, 169] width 290 height 22
click at [500, 175] on div "Connect all component-related data to single entity. Get started by creating co…" at bounding box center [375, 169] width 290 height 22
click at [244, 244] on div "Components New component No design system components - yet Connect all componen…" at bounding box center [375, 165] width 472 height 323
click at [510, 195] on div "New component Learn more about components" at bounding box center [375, 209] width 290 height 36
click at [521, 203] on div "No design system components - yet Connect all component-related data to single …" at bounding box center [375, 138] width 472 height 177
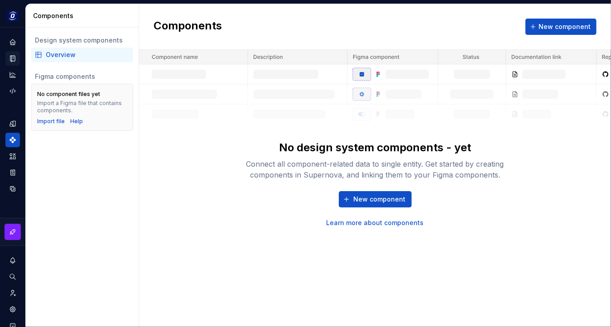
click at [122, 163] on div "Design system components Overview Figma components No component files yet Impor…" at bounding box center [82, 177] width 113 height 299
click at [241, 158] on div "Connect all component-related data to single entity. Get started by creating co…" at bounding box center [375, 169] width 290 height 22
click at [16, 126] on icon "Design tokens" at bounding box center [13, 124] width 8 height 8
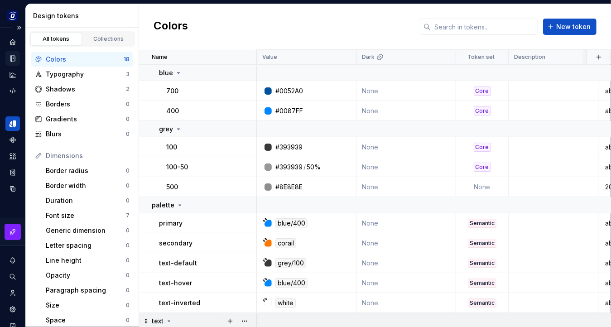
scroll to position [71, 0]
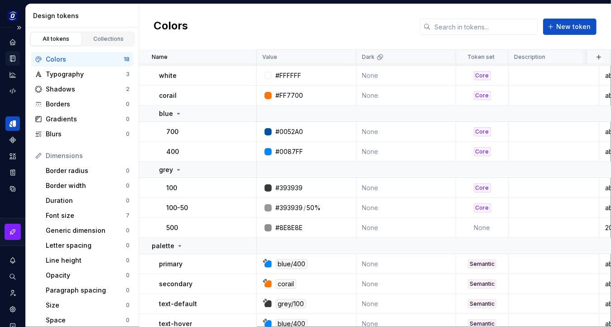
click at [380, 27] on div "Colors New token" at bounding box center [375, 27] width 472 height 46
click at [256, 28] on div "Colors New token" at bounding box center [375, 27] width 472 height 46
click at [363, 25] on div "Colors New token" at bounding box center [375, 27] width 472 height 46
click at [354, 21] on div "Colors New token" at bounding box center [375, 27] width 472 height 46
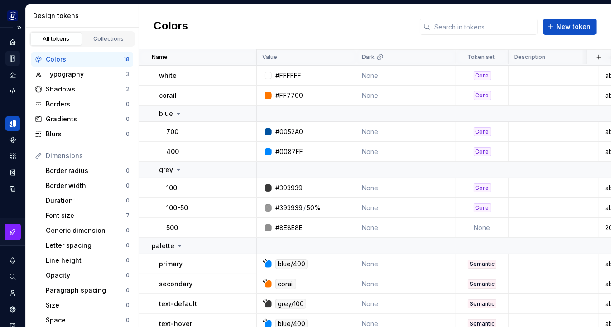
click at [355, 35] on div "Colors New token" at bounding box center [375, 27] width 472 height 46
click at [344, 31] on div "Colors New token" at bounding box center [375, 27] width 472 height 46
click at [12, 62] on icon "Documentation" at bounding box center [13, 58] width 8 height 8
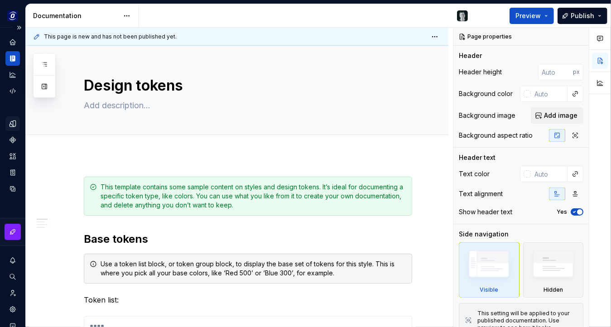
click at [13, 43] on icon "Home" at bounding box center [12, 41] width 7 height 7
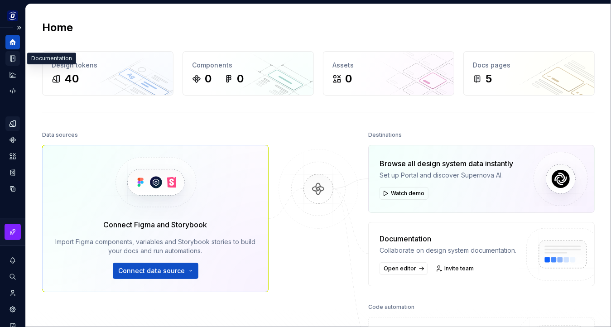
click at [11, 60] on icon "Documentation" at bounding box center [13, 58] width 8 height 8
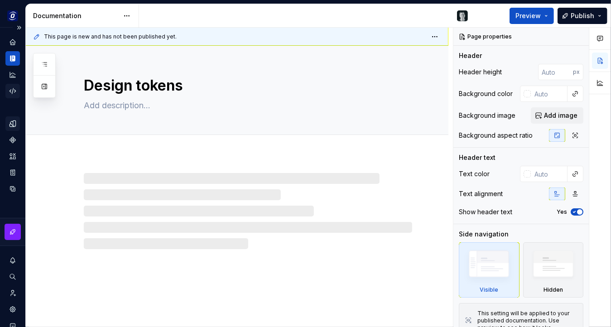
click at [14, 93] on icon "Code automation" at bounding box center [13, 91] width 8 height 8
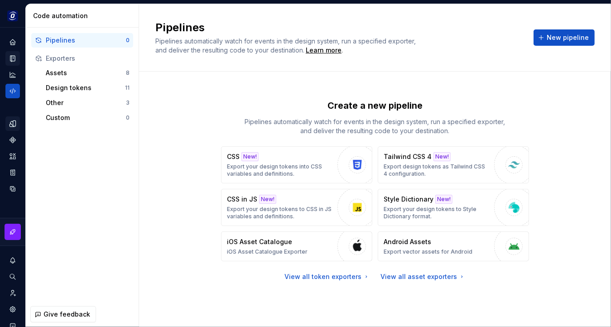
click at [557, 120] on div "Create a new pipeline Pipelines automatically watch for events in the design sy…" at bounding box center [374, 190] width 439 height 205
click at [510, 89] on div "Create a new pipeline Pipelines automatically watch for events in the design sy…" at bounding box center [374, 190] width 439 height 205
click at [511, 83] on div "Create a new pipeline Pipelines automatically watch for events in the design sy…" at bounding box center [374, 199] width 439 height 255
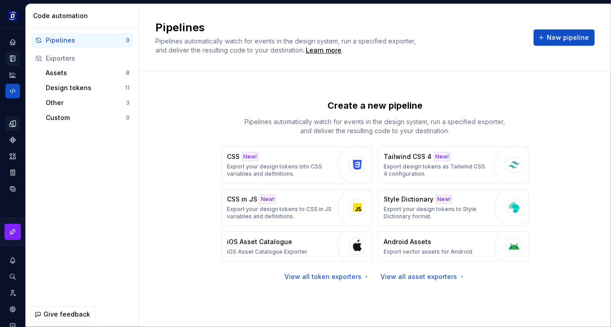
click at [492, 114] on div "Create a new pipeline Pipelines automatically watch for events in the design sy…" at bounding box center [375, 117] width 308 height 36
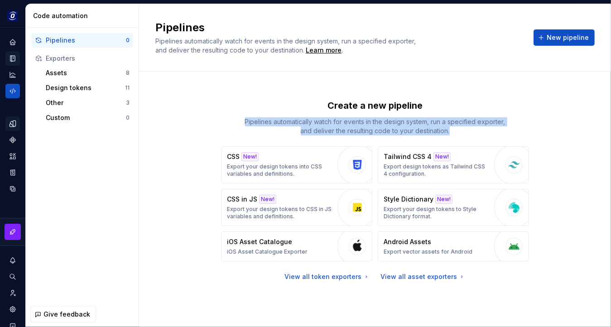
drag, startPoint x: 476, startPoint y: 134, endPoint x: 237, endPoint y: 119, distance: 239.4
click at [237, 119] on div "Create a new pipeline Pipelines automatically watch for events in the design sy…" at bounding box center [375, 117] width 308 height 36
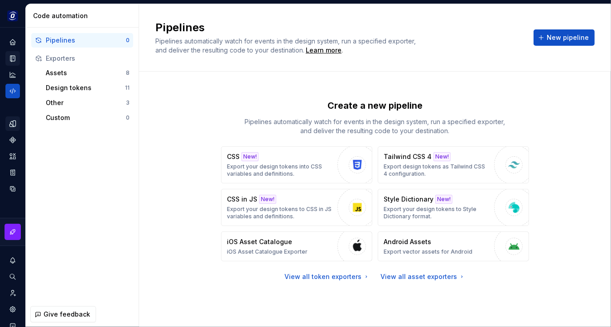
click at [237, 119] on div "Create a new pipeline Pipelines automatically watch for events in the design sy…" at bounding box center [375, 117] width 308 height 36
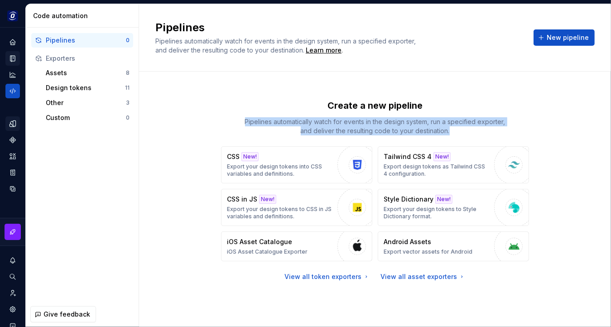
drag, startPoint x: 453, startPoint y: 129, endPoint x: 322, endPoint y: 101, distance: 133.9
click at [322, 101] on div "Create a new pipeline Pipelines automatically watch for events in the design sy…" at bounding box center [375, 117] width 308 height 36
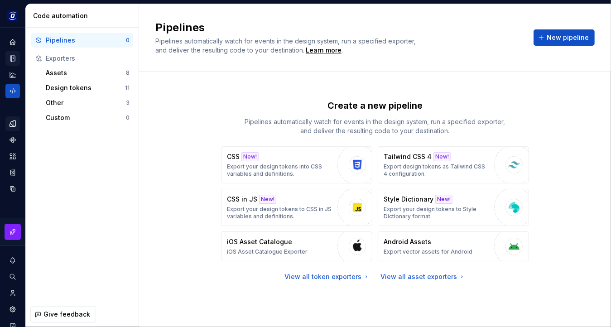
click at [322, 101] on div "Create a new pipeline Pipelines automatically watch for events in the design sy…" at bounding box center [375, 117] width 308 height 36
click at [339, 277] on div "View all token exporters" at bounding box center [327, 276] width 85 height 9
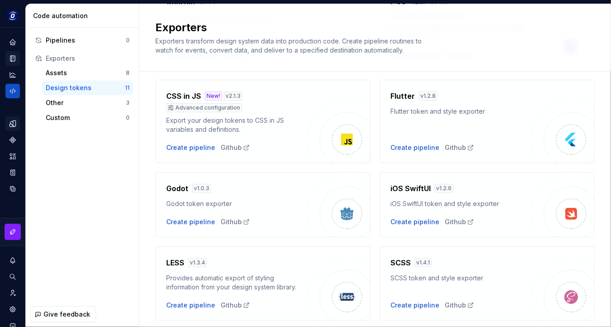
scroll to position [163, 0]
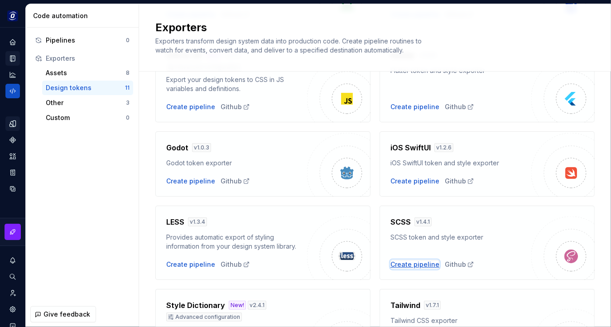
click at [423, 268] on div "Create pipeline" at bounding box center [414, 264] width 49 height 9
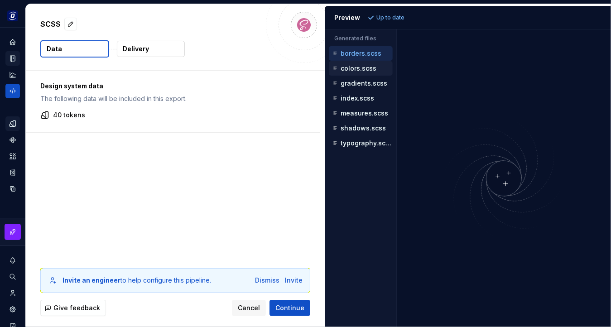
click at [361, 69] on p "colors.scss" at bounding box center [358, 68] width 36 height 7
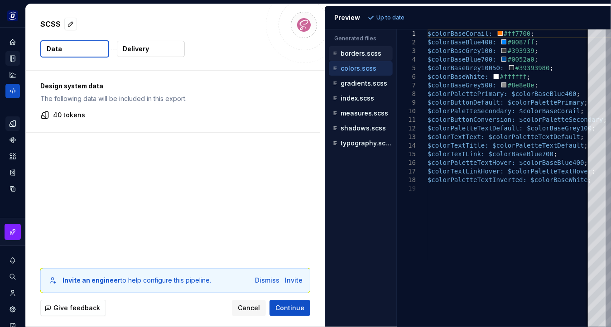
click at [362, 57] on p "borders.scss" at bounding box center [360, 53] width 41 height 7
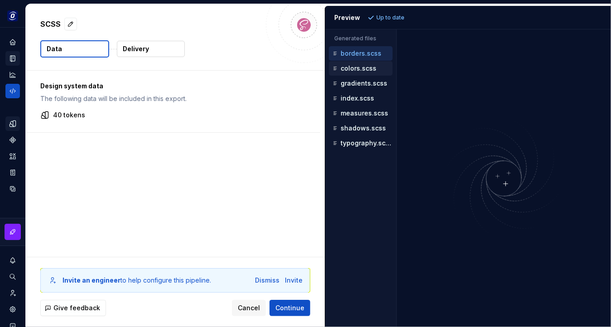
click at [373, 67] on p "colors.scss" at bounding box center [358, 68] width 36 height 7
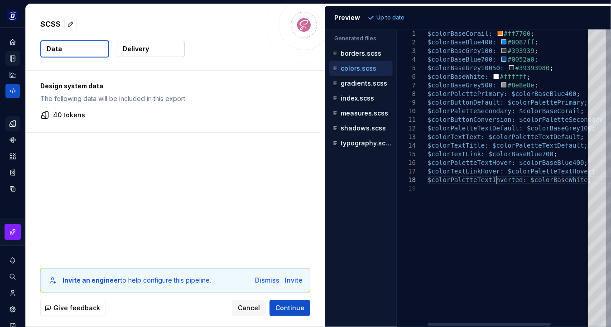
click at [496, 179] on div "$colorBaseCorail: #ff7700 ; $colorBaseBlue400: #0087ff ; $colorBaseGrey100: #39…" at bounding box center [534, 177] width 215 height 297
click at [492, 167] on div "$colorBaseCorail: #ff7700 ; $colorBaseBlue400: #0087ff ; $colorBaseGrey100: #39…" at bounding box center [534, 177] width 215 height 297
click at [518, 97] on div "$colorBaseCorail: #ff7700 ; $colorBaseBlue400: #0087ff ; $colorBaseGrey100: #39…" at bounding box center [534, 177] width 215 height 297
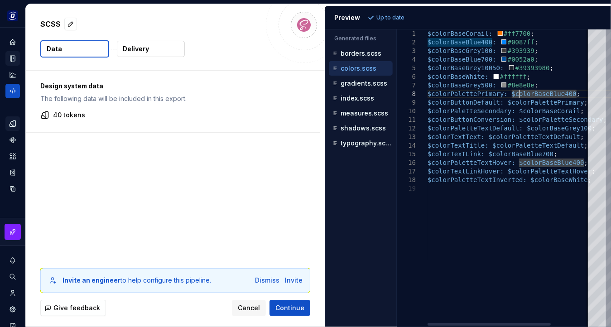
click at [548, 81] on div "$colorBaseCorail: #ff7700 ; $colorBaseBlue400: #0087ff ; $colorBaseGrey100: #39…" at bounding box center [534, 177] width 215 height 297
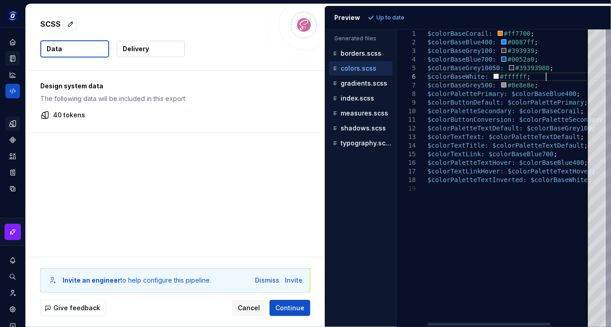
click at [552, 85] on div "$colorBaseCorail: #ff7700 ; $colorBaseBlue400: #0087ff ; $colorBaseGrey100: #39…" at bounding box center [534, 177] width 215 height 297
click at [537, 85] on div "$colorBaseCorail: #ff7700 ; $colorBaseBlue400: #0087ff ; $colorBaseGrey100: #39…" at bounding box center [534, 177] width 215 height 297
click at [257, 23] on div "SCSS" at bounding box center [150, 24] width 220 height 16
click at [213, 174] on div "Design system data The following data will be included in this export. 40 tokens" at bounding box center [175, 164] width 299 height 186
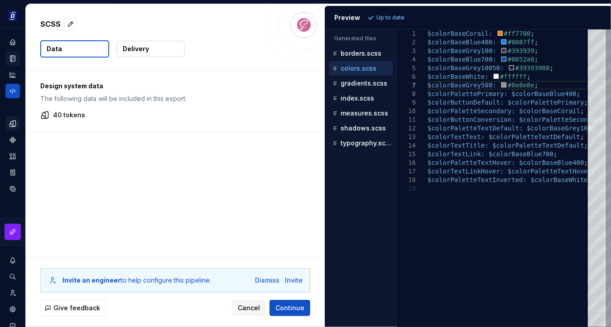
click at [220, 201] on div "Design system data The following data will be included in this export. 40 tokens" at bounding box center [175, 164] width 299 height 186
click at [240, 205] on div "Design system data The following data will be included in this export. 40 tokens" at bounding box center [175, 164] width 299 height 186
click at [247, 57] on div "Data Delivery" at bounding box center [175, 48] width 270 height 17
click at [226, 206] on div "Design system data The following data will be included in this export. 40 tokens" at bounding box center [175, 164] width 299 height 186
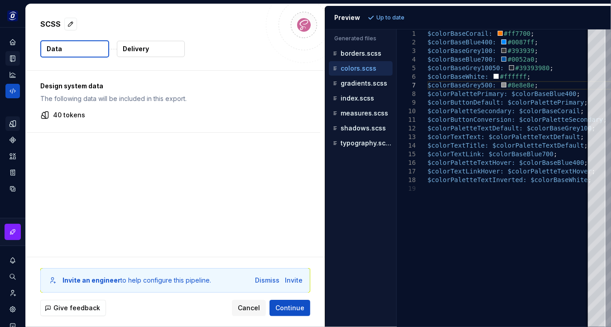
click at [222, 206] on div "Design system data The following data will be included in this export. 40 tokens" at bounding box center [175, 164] width 299 height 186
click at [206, 208] on div "Design system data The following data will be included in this export. 40 tokens" at bounding box center [175, 164] width 299 height 186
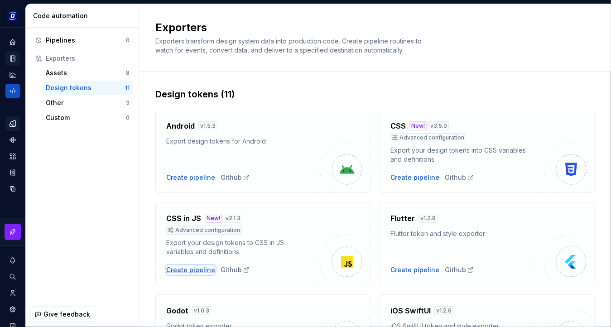
click at [191, 271] on div "Create pipeline" at bounding box center [190, 269] width 49 height 9
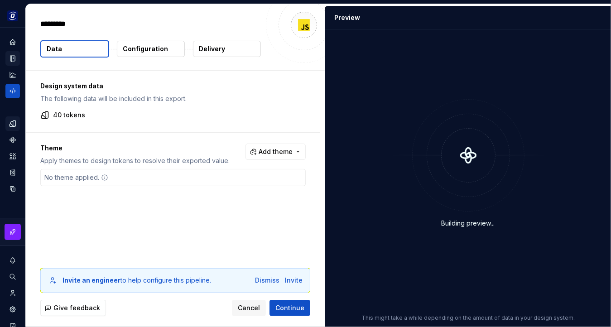
click at [157, 57] on div "********* Data Configuration Delivery" at bounding box center [175, 37] width 299 height 66
click at [147, 48] on p "Configuration" at bounding box center [145, 48] width 45 height 9
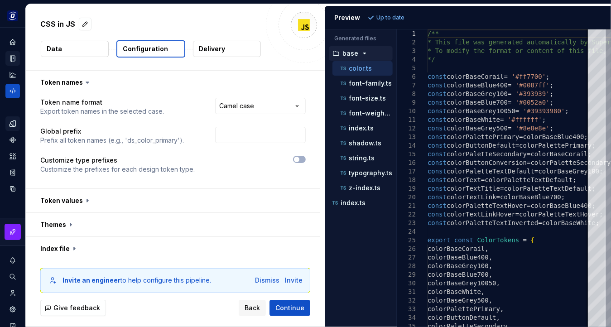
click at [220, 44] on p "Delivery" at bounding box center [212, 48] width 26 height 9
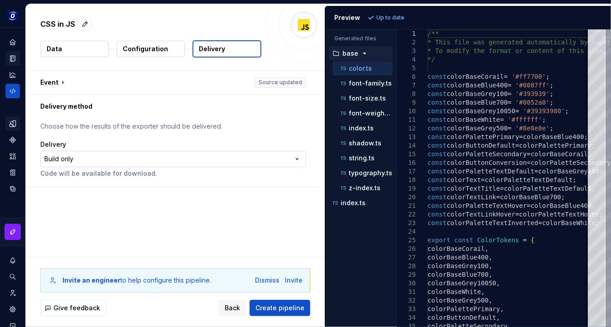
click at [241, 154] on html "**********" at bounding box center [305, 163] width 611 height 327
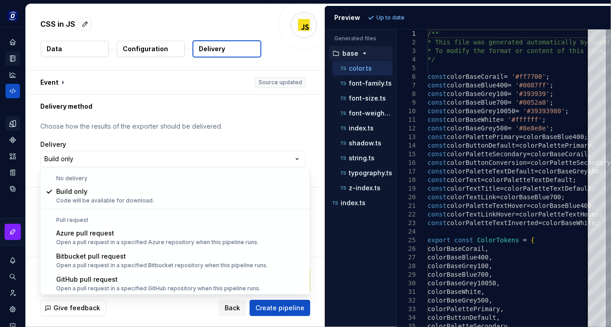
click at [233, 131] on html "**********" at bounding box center [305, 163] width 611 height 327
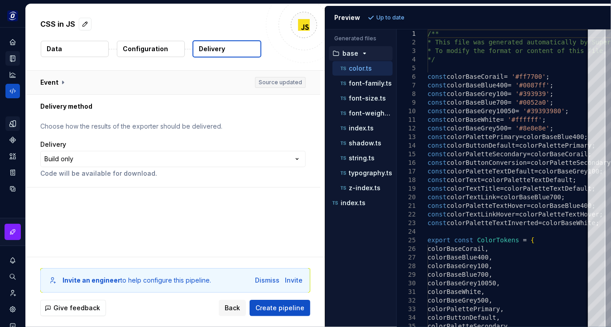
click at [268, 81] on button "button" at bounding box center [173, 83] width 294 height 24
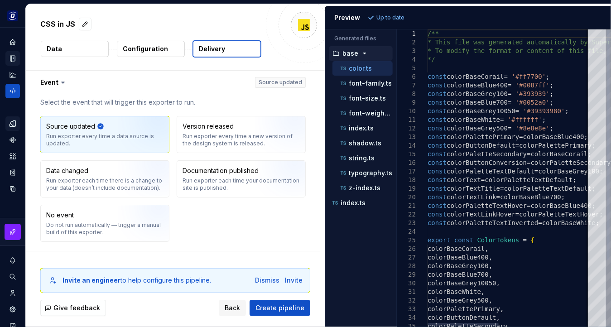
click at [475, 75] on div "/** * This file was generated automatically by Supern [DOMAIN_NAME] and should …" at bounding box center [613, 221] width 372 height 384
click at [472, 97] on div "/** * This file was generated automatically by Supern [DOMAIN_NAME] and should …" at bounding box center [613, 221] width 372 height 384
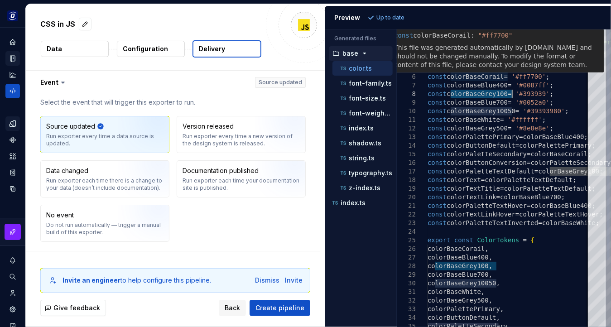
click at [473, 76] on div "/** * This file was generated automatically by Supern [DOMAIN_NAME] and should …" at bounding box center [613, 221] width 372 height 384
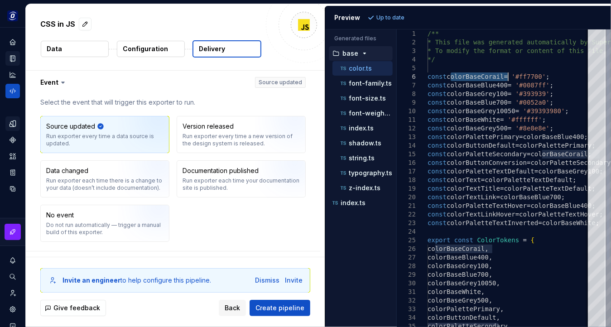
click at [473, 76] on div "/** * This file was generated automatically by Supern [DOMAIN_NAME] and should …" at bounding box center [613, 221] width 372 height 384
click at [501, 164] on div "/** * This file was generated automatically by Supern [DOMAIN_NAME] and should …" at bounding box center [613, 221] width 372 height 384
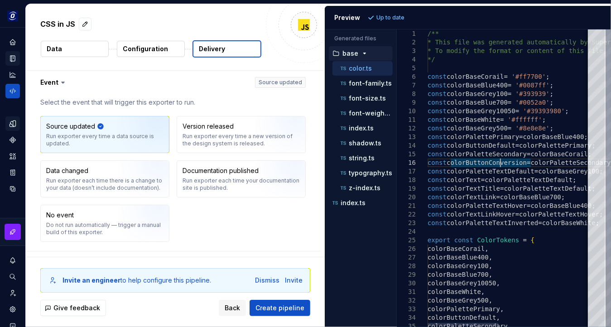
click at [571, 129] on div "/** * This file was generated automatically by Supern [DOMAIN_NAME] and should …" at bounding box center [613, 221] width 372 height 384
click at [186, 13] on div "CSS in JS Data Configuration Delivery" at bounding box center [175, 37] width 299 height 66
click at [178, 20] on div "CSS in JS" at bounding box center [150, 24] width 220 height 16
click at [224, 317] on div "Invite an engineer to help configure this pipeline. Dismiss Invite Give feedbac…" at bounding box center [175, 292] width 299 height 70
click at [230, 310] on span "Back" at bounding box center [232, 307] width 15 height 9
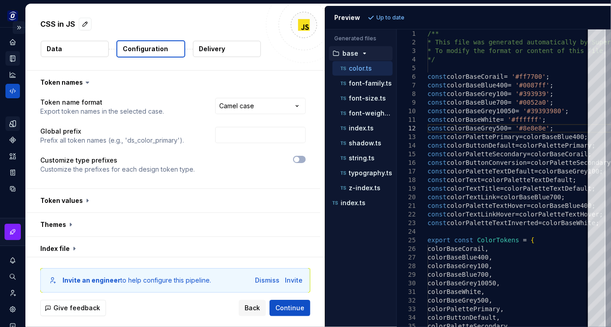
click at [19, 30] on button "Expand sidebar" at bounding box center [19, 27] width 13 height 13
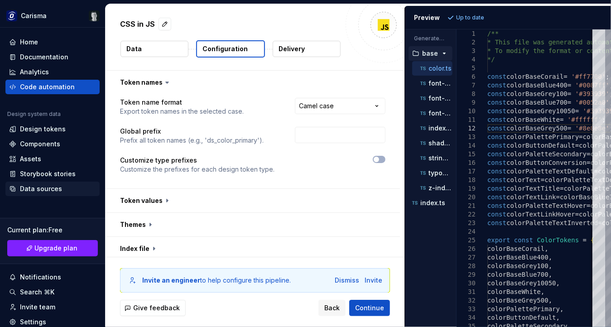
click at [41, 188] on div "Data sources" at bounding box center [41, 188] width 42 height 9
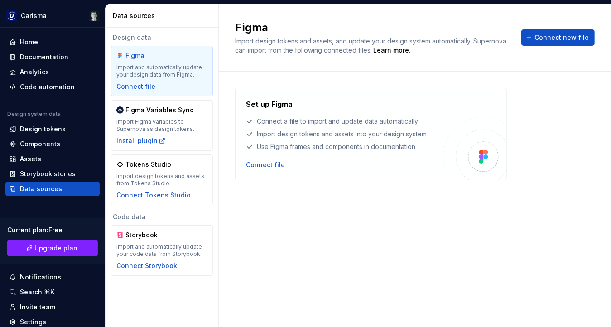
click at [366, 212] on div "Set up Figma Connect a file to import and update data automatically Import desi…" at bounding box center [414, 190] width 359 height 205
click at [380, 218] on div "Set up Figma Connect a file to import and update data automatically Import desi…" at bounding box center [414, 190] width 359 height 205
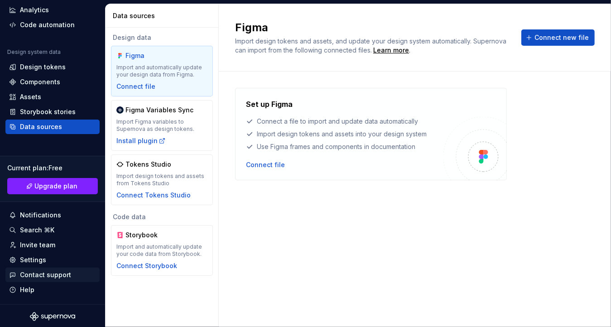
scroll to position [62, 0]
click at [327, 258] on div "Set up Figma Connect a file to import and update data automatically Import desi…" at bounding box center [414, 190] width 359 height 205
click at [393, 253] on div "Set up Figma Connect a file to import and update data automatically Import desi…" at bounding box center [414, 190] width 359 height 205
click at [392, 258] on div "Set up Figma Connect a file to import and update data automatically Import desi…" at bounding box center [414, 190] width 359 height 205
click at [550, 100] on div "Set up Figma Connect a file to import and update data automatically Import desi…" at bounding box center [414, 134] width 359 height 92
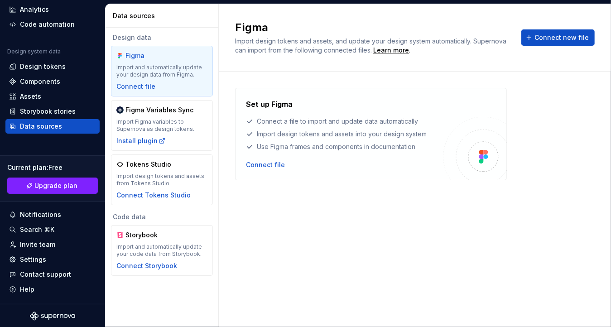
click at [544, 96] on div "Set up Figma Connect a file to import and update data automatically Import desi…" at bounding box center [414, 134] width 359 height 92
click at [535, 128] on div "Set up Figma Connect a file to import and update data automatically Import desi…" at bounding box center [414, 134] width 359 height 92
click at [488, 61] on div "Figma Import design tokens and assets, and update your design system automatica…" at bounding box center [415, 37] width 392 height 67
click at [536, 97] on div "Set up Figma Connect a file to import and update data automatically Import desi…" at bounding box center [414, 134] width 359 height 92
click at [492, 57] on div "Figma Import design tokens and assets, and update your design system automatica…" at bounding box center [415, 37] width 392 height 67
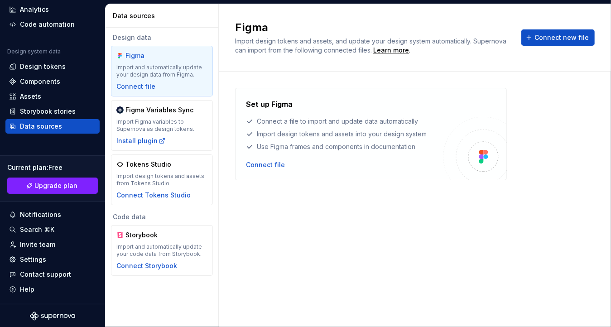
click at [530, 119] on div "Set up Figma Connect a file to import and update data automatically Import desi…" at bounding box center [414, 134] width 359 height 92
click at [50, 66] on div "Design tokens" at bounding box center [43, 66] width 46 height 9
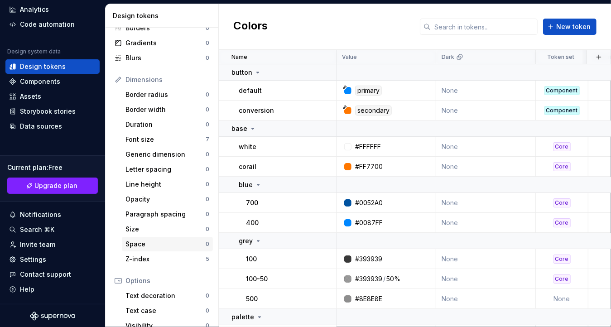
scroll to position [122, 0]
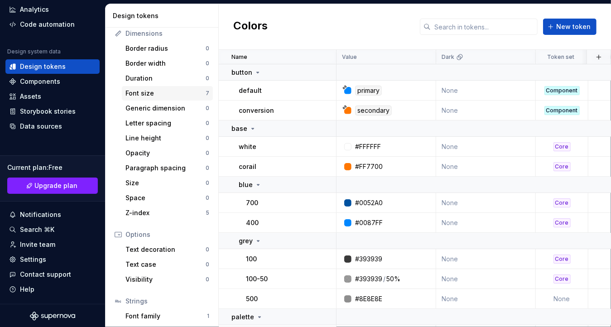
click at [159, 91] on div "Font size" at bounding box center [165, 93] width 80 height 9
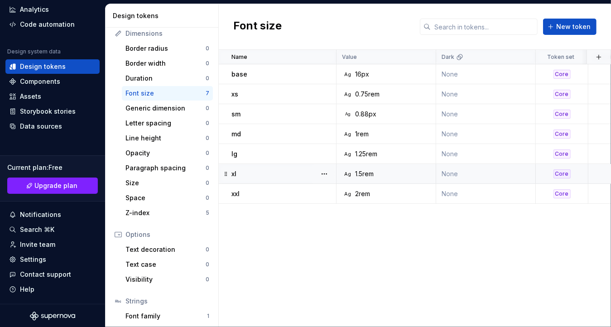
click at [286, 172] on div "xl" at bounding box center [283, 173] width 104 height 9
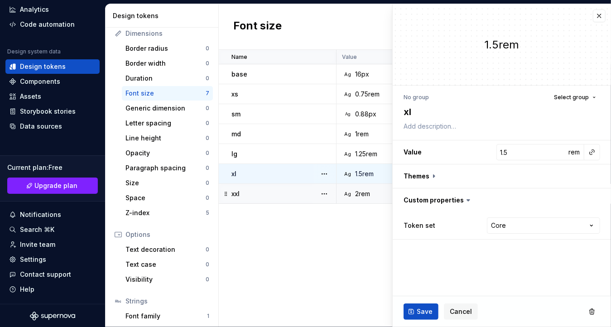
click at [278, 195] on div "xxl" at bounding box center [283, 193] width 104 height 9
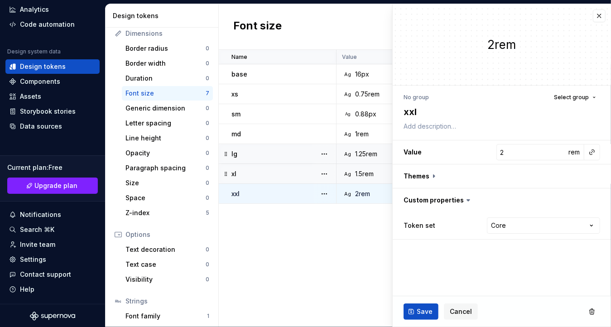
click at [269, 156] on div "lg" at bounding box center [283, 153] width 104 height 9
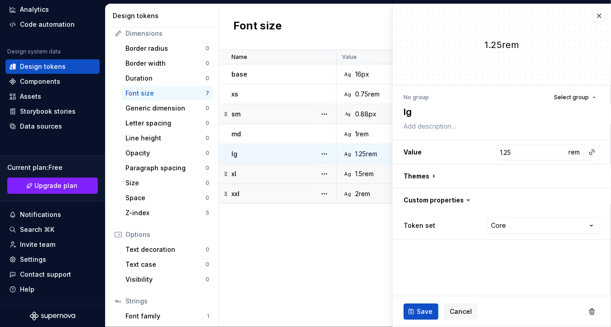
click at [266, 116] on div "sm" at bounding box center [283, 114] width 104 height 9
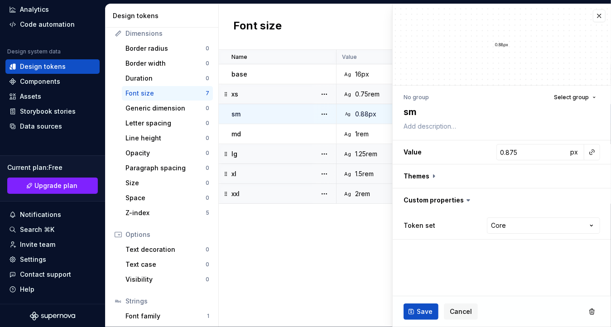
click at [272, 91] on div "xs" at bounding box center [283, 94] width 104 height 9
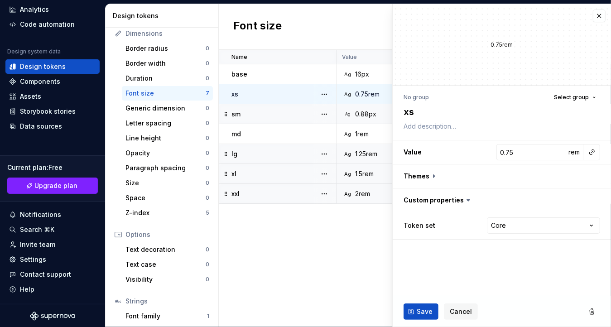
click at [287, 112] on div "sm" at bounding box center [283, 114] width 104 height 9
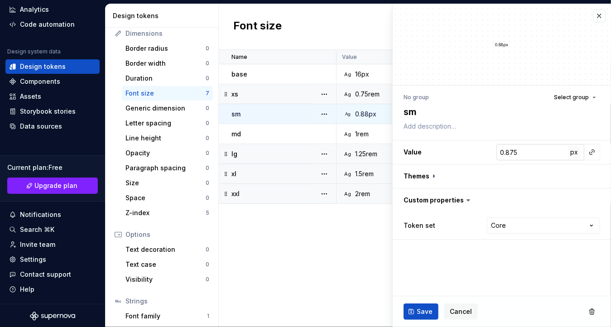
click at [574, 151] on span "px" at bounding box center [574, 152] width 8 height 8
click at [332, 240] on div "Name Value Dark Token set Description Last updated base Ag 16px None Core about…" at bounding box center [415, 188] width 392 height 277
click at [418, 307] on span "Save" at bounding box center [424, 311] width 16 height 9
type textarea "*"
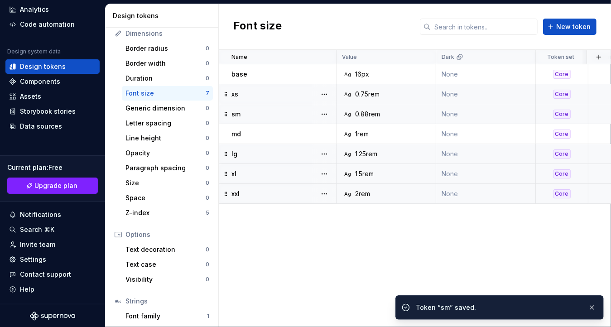
click at [344, 246] on div "Name Value Dark Token set Description Last updated base Ag 16px None Core about…" at bounding box center [415, 188] width 392 height 277
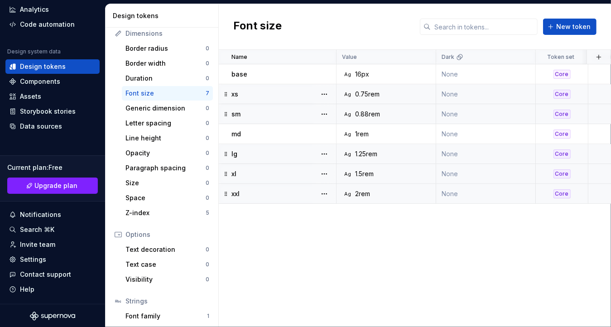
click at [63, 66] on div "Design tokens" at bounding box center [52, 66] width 87 height 9
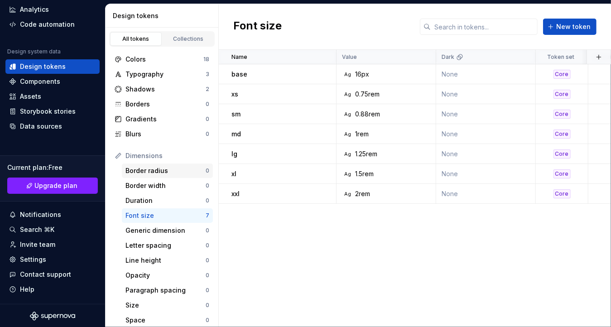
click at [157, 171] on div "Border radius" at bounding box center [165, 170] width 80 height 9
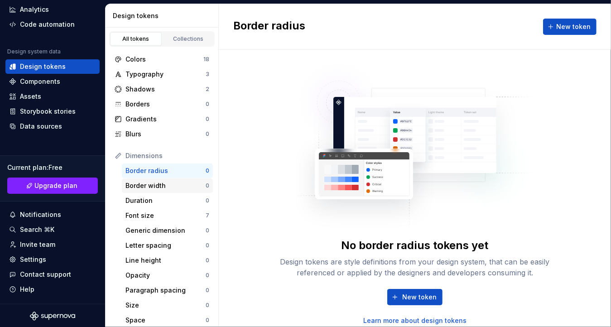
click at [153, 186] on div "Border width" at bounding box center [165, 185] width 80 height 9
click at [162, 172] on div "Border radius" at bounding box center [165, 170] width 80 height 9
click at [146, 56] on div "Colors" at bounding box center [164, 59] width 78 height 9
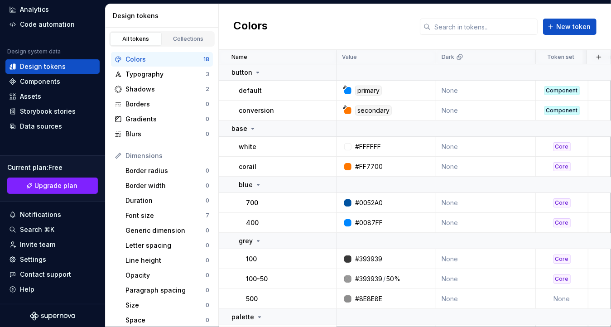
click at [372, 28] on div "Colors New token" at bounding box center [415, 27] width 392 height 46
click at [365, 33] on div "Colors New token" at bounding box center [415, 27] width 392 height 46
click at [330, 22] on div "Colors New token" at bounding box center [415, 27] width 392 height 46
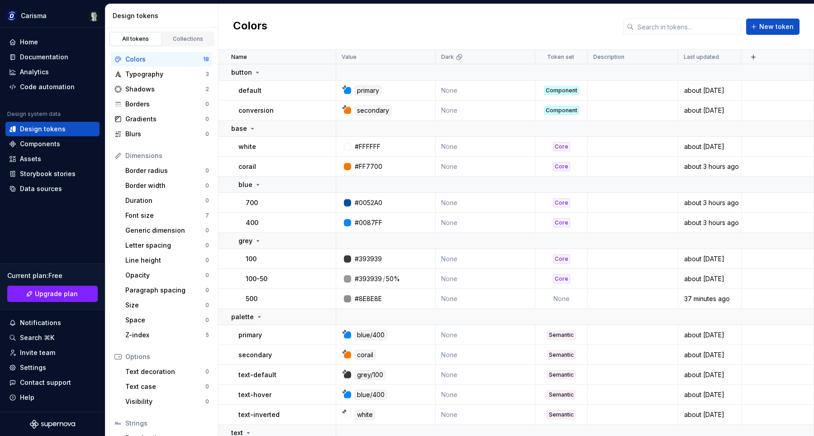
click at [516, 29] on div "Colors New token" at bounding box center [517, 27] width 596 height 46
